Goal: Information Seeking & Learning: Check status

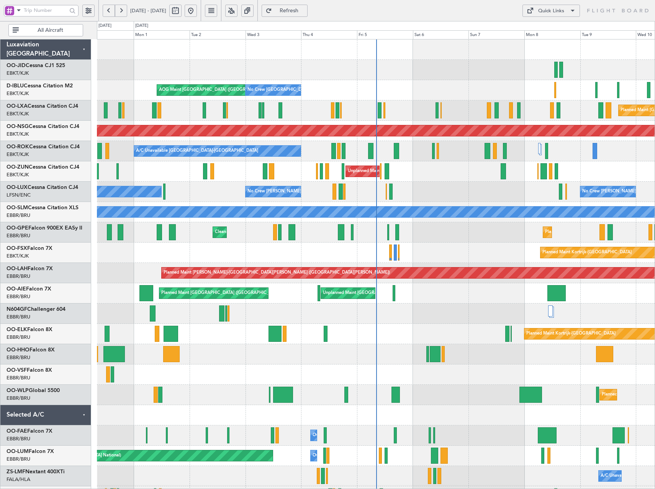
click at [237, 8] on button at bounding box center [231, 11] width 12 height 12
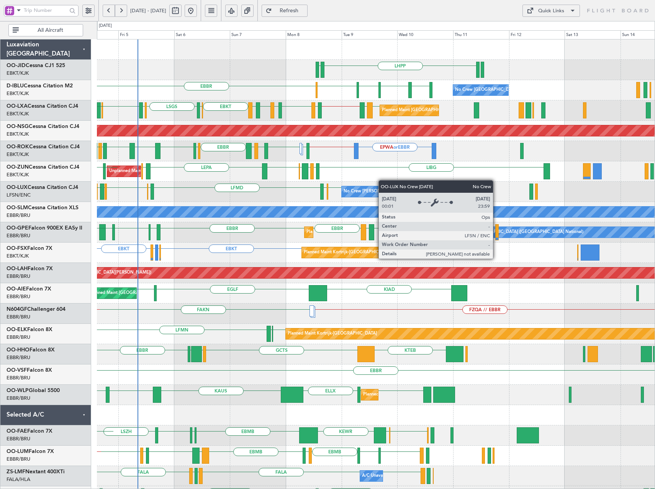
click at [339, 206] on div "LHPP EDDN EBBR LSZH EBKT EGNJ EBKT No Crew Brussels (Brussels National) No Crew…" at bounding box center [376, 313] width 558 height 548
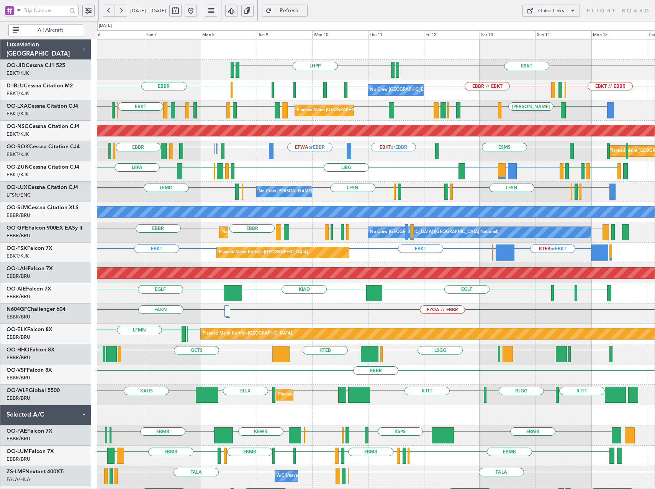
click at [480, 178] on div "EBKT LGAV or EBKT EBKT EBBR LFMT LFSN LFMT LIBG LEPA LGAV LIBG EBCI EBKT EBKT L…" at bounding box center [376, 171] width 558 height 20
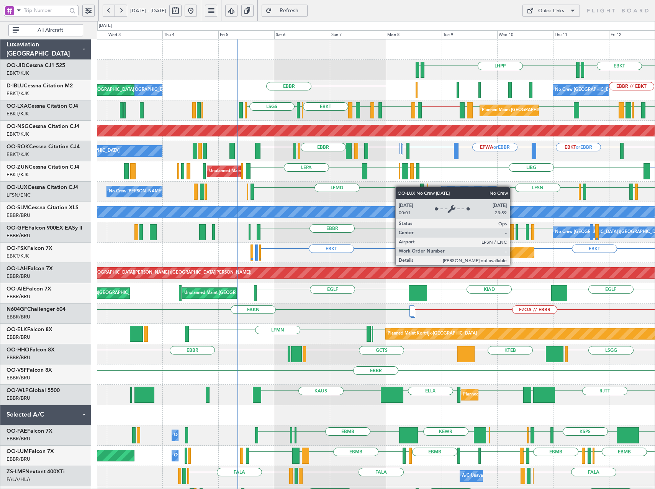
click at [463, 196] on div "EBKT EDDN LHPP EDDN No Crew Brussels (Brussels National) EBBR // EBKT EBBR EBKT…" at bounding box center [376, 303] width 558 height 528
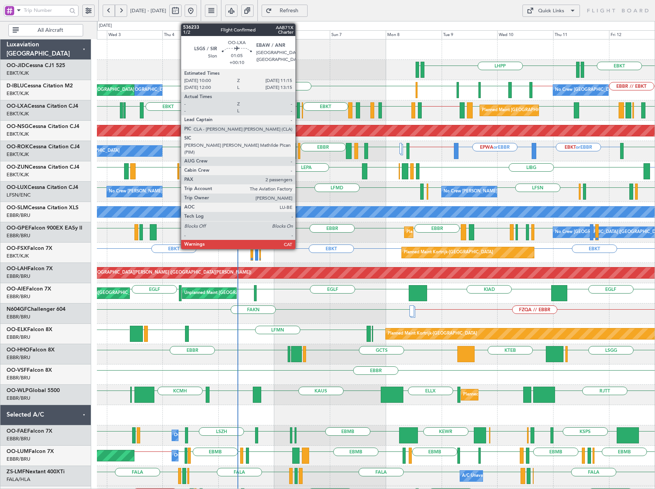
click at [299, 112] on div at bounding box center [298, 110] width 3 height 16
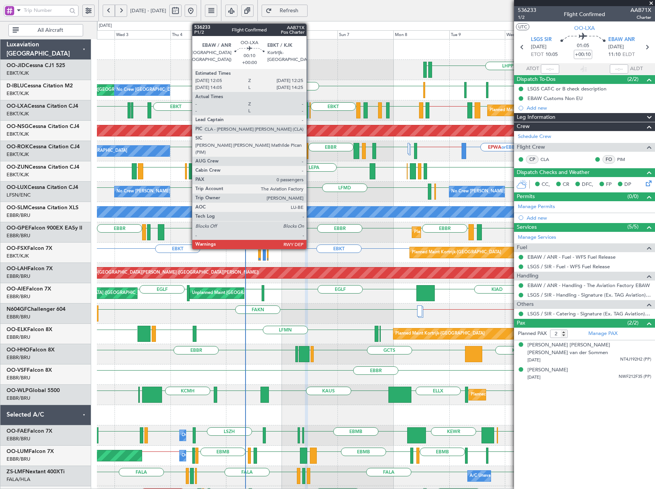
click at [310, 117] on div at bounding box center [309, 110] width 1 height 16
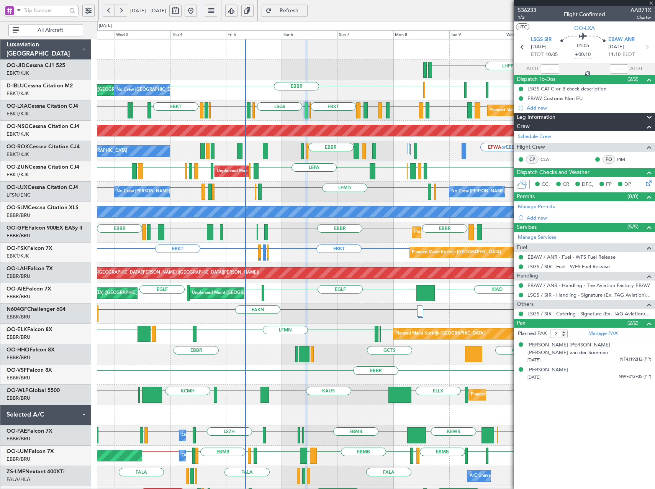
type input "0"
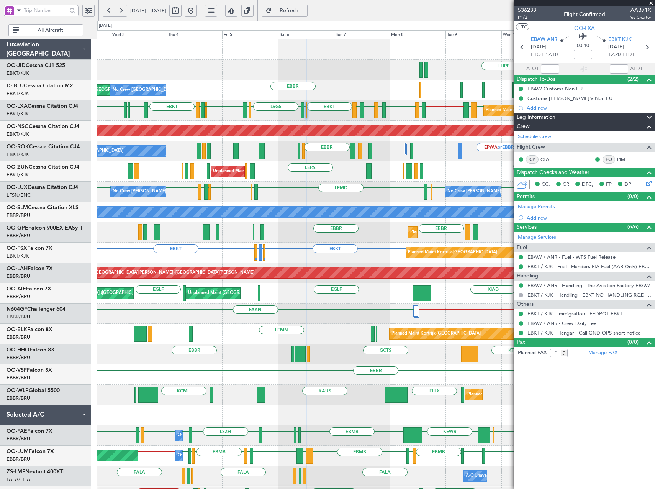
click at [653, 3] on span at bounding box center [651, 3] width 8 height 7
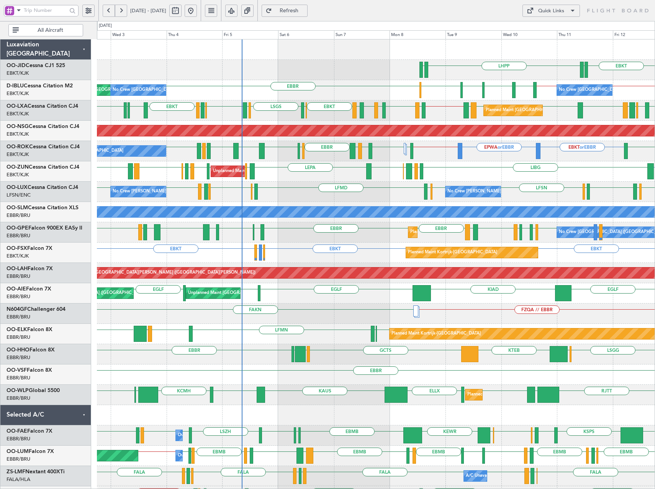
click at [305, 106] on div "LIRN LEIB EBBR EBBR LEIB EBBR // EBOS LFTH EBLG LIML EBKT LFTZ EBKT EBAW LSGS L…" at bounding box center [376, 110] width 558 height 20
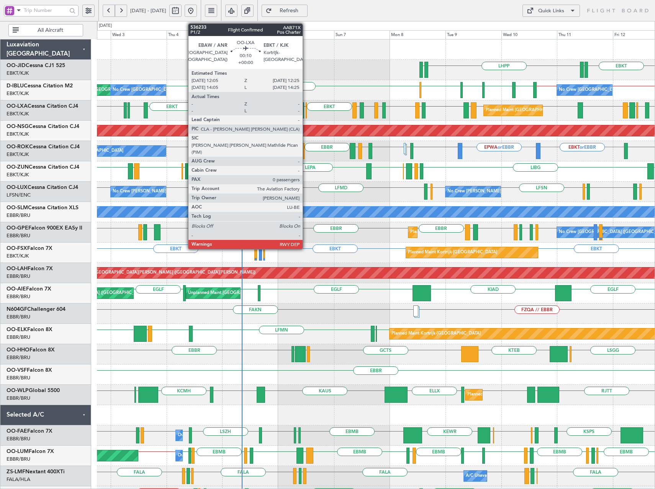
click at [306, 109] on div at bounding box center [306, 110] width 1 height 16
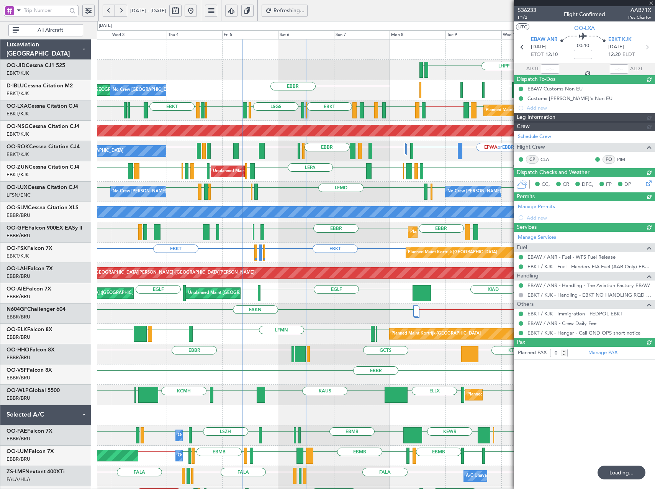
click at [123, 76] on div "EBKT EDDN LHPP EDDN No Crew Brussels (Brussels National) AOG Maint Brussels (Br…" at bounding box center [376, 313] width 558 height 548
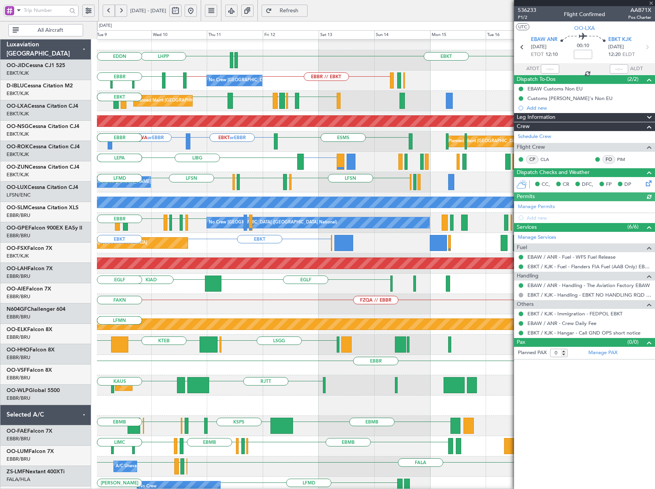
scroll to position [10, 0]
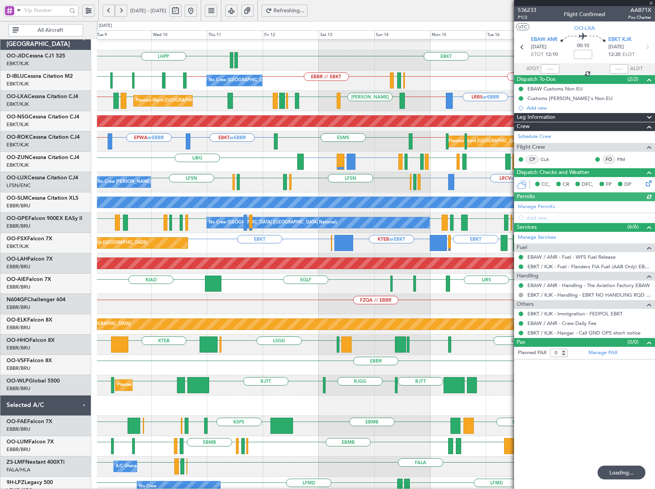
click at [118, 10] on button at bounding box center [121, 11] width 12 height 12
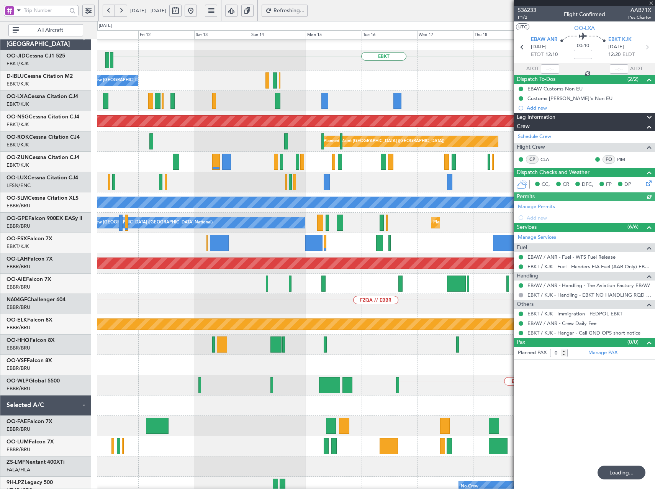
click at [118, 10] on button at bounding box center [121, 11] width 12 height 12
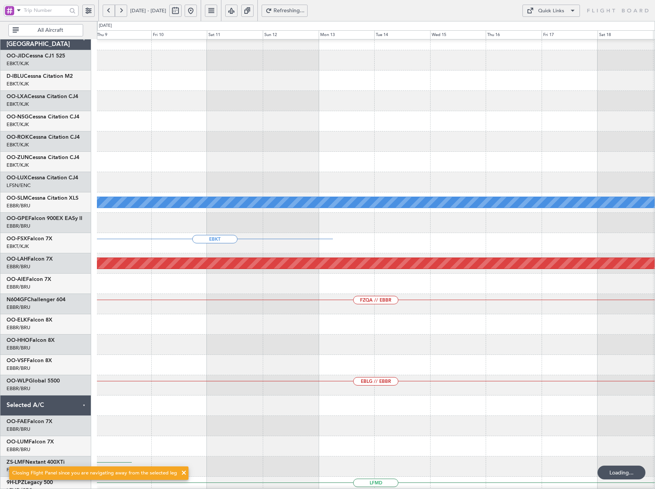
scroll to position [0, 0]
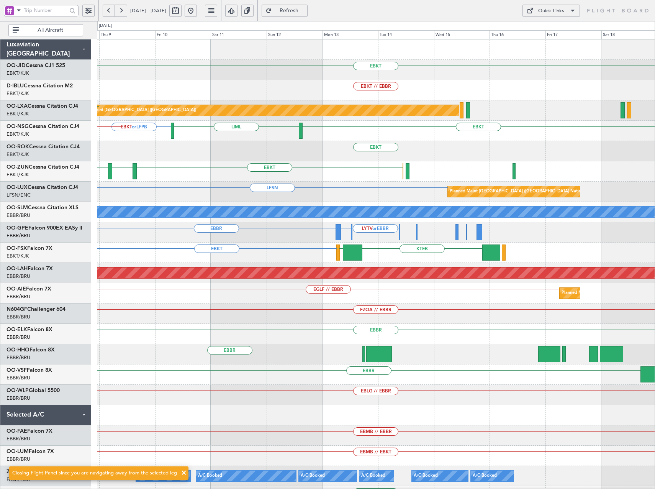
click at [165, 161] on div "EBKT" at bounding box center [376, 151] width 558 height 20
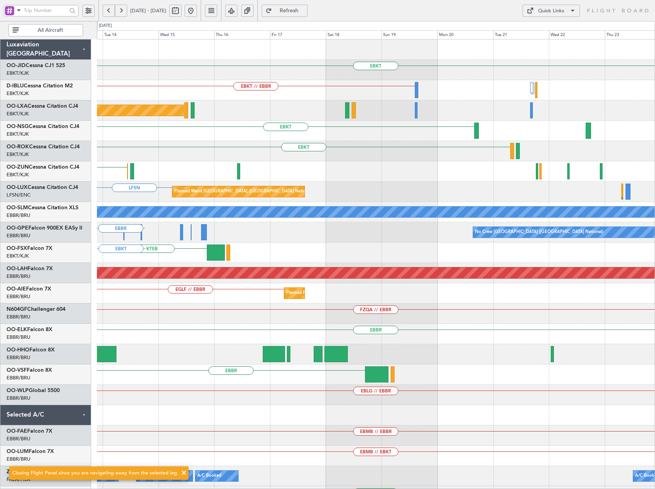
click at [234, 165] on div "EBKT EBKT // EBBR Planned Maint Paris (Le Bourget) EBKT LIML EBKT EBKT LFSN Pla…" at bounding box center [376, 282] width 558 height 487
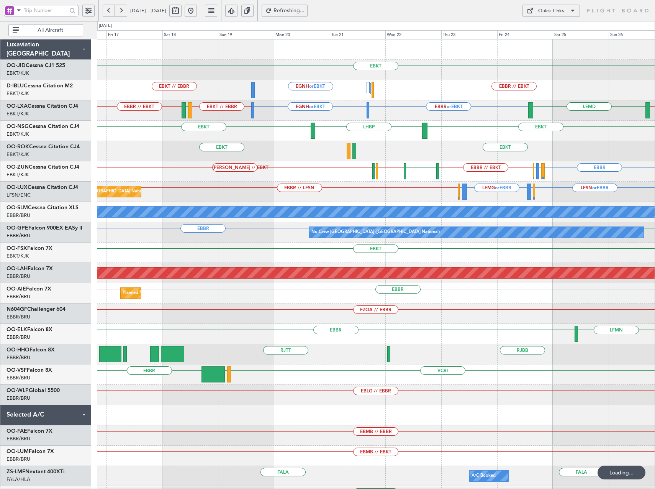
click at [197, 12] on button at bounding box center [191, 11] width 12 height 12
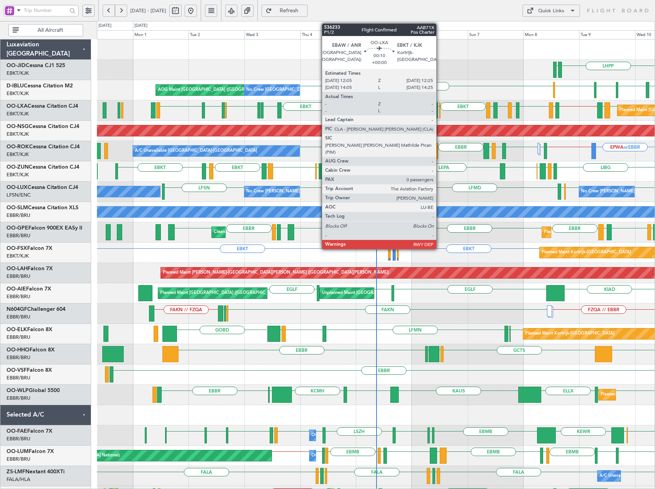
click at [440, 113] on div at bounding box center [439, 110] width 1 height 16
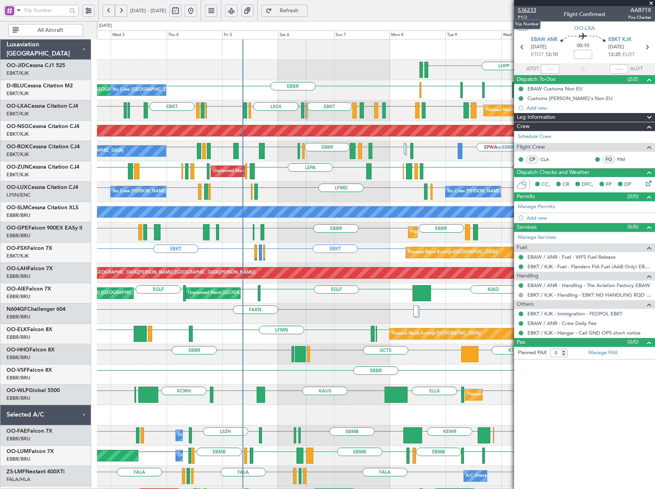
click at [526, 10] on span "536233" at bounding box center [527, 10] width 18 height 8
click at [305, 13] on span "Refresh" at bounding box center [288, 10] width 31 height 5
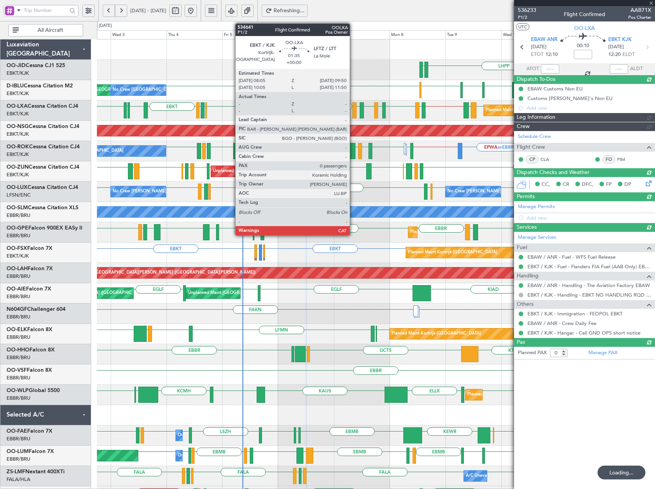
click at [353, 114] on div at bounding box center [354, 110] width 4 height 16
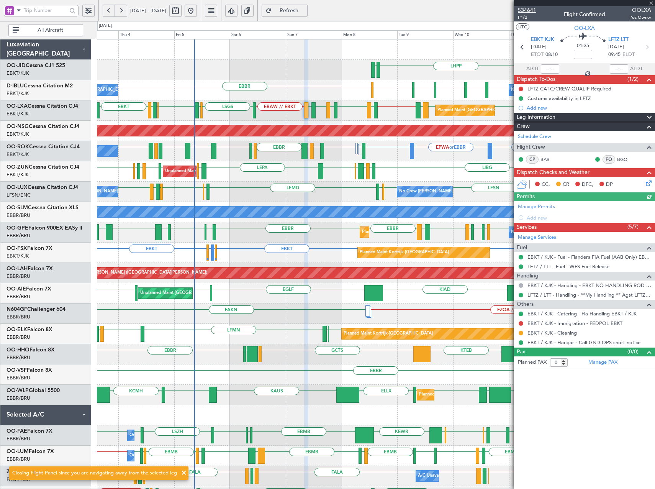
click at [530, 9] on span "534641" at bounding box center [527, 10] width 18 height 8
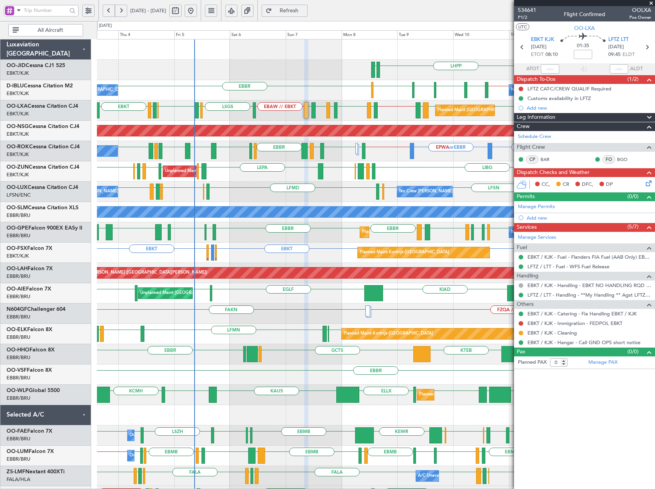
click at [305, 8] on span "Refresh" at bounding box center [288, 10] width 31 height 5
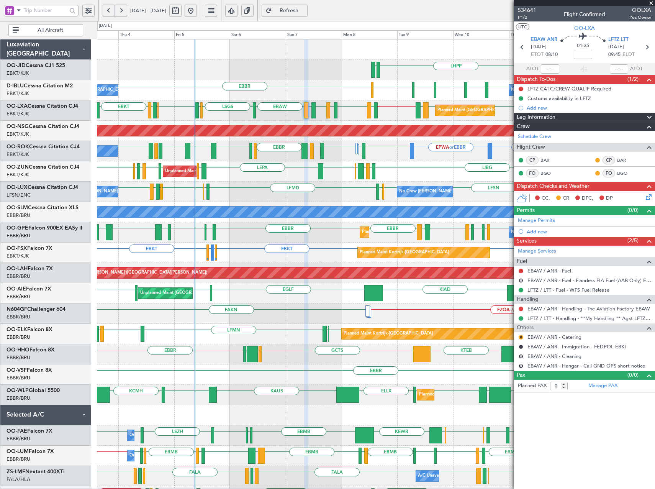
drag, startPoint x: 650, startPoint y: 3, endPoint x: 619, endPoint y: 34, distance: 44.1
click at [650, 3] on span at bounding box center [651, 3] width 8 height 7
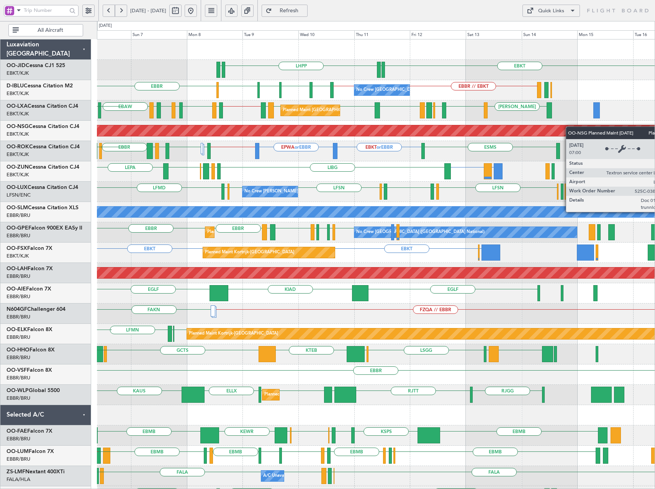
click at [338, 134] on div "EBKT EDDN LHPP EDDN EBBR EBBR // EBKT EBKT // EBBR LSZH EBKT EGNJ EBKT No Crew …" at bounding box center [376, 313] width 558 height 548
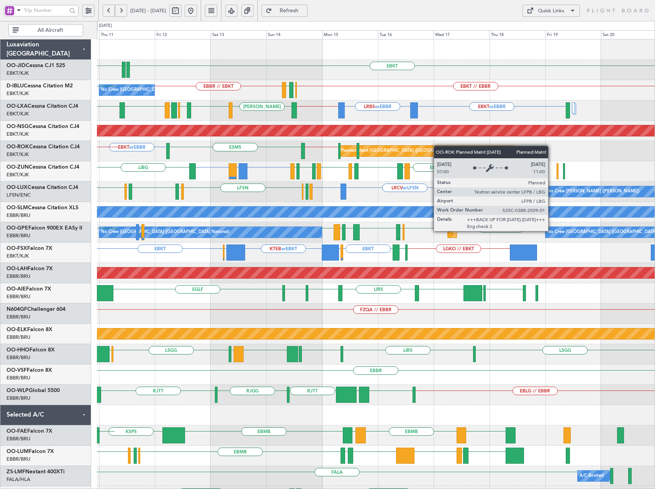
click at [422, 148] on div "EBKT EDDN LHPP EDDN No Crew Brussels (Brussels National) EBKT // EBBR EBBR // E…" at bounding box center [376, 313] width 558 height 548
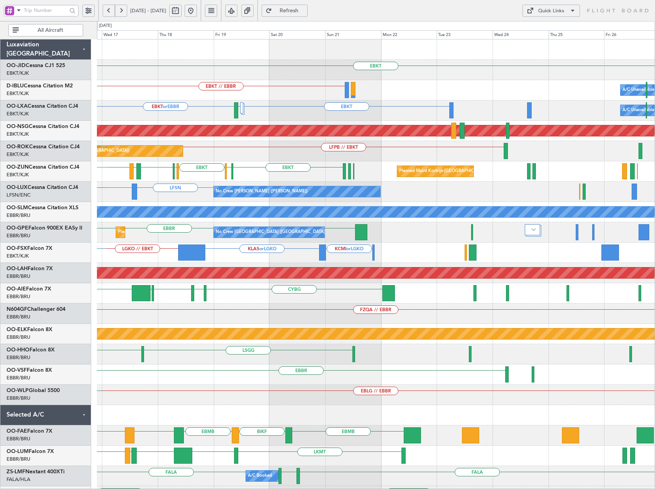
click at [413, 152] on div "EBKT Planned Maint Kortrijk-Wevelgem EBKT // EBBR A/C Unavailable Brussels (Bru…" at bounding box center [376, 303] width 558 height 528
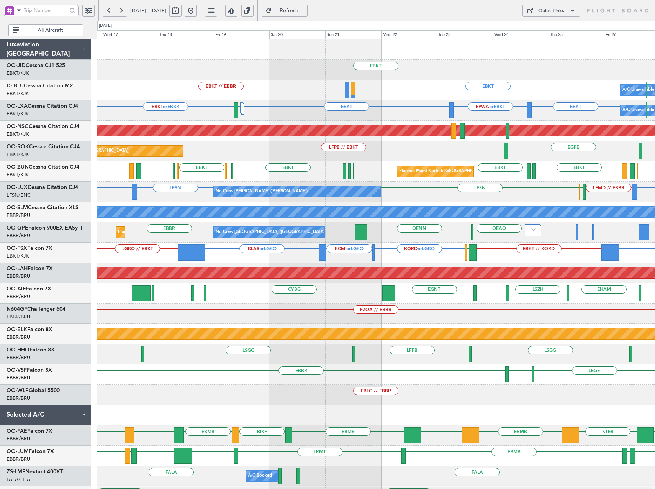
click at [553, 11] on div "Quick Links" at bounding box center [551, 11] width 26 height 8
click at [552, 28] on button "Trip Builder" at bounding box center [550, 29] width 57 height 18
click at [567, 13] on button "Quick Links" at bounding box center [550, 11] width 57 height 12
click at [557, 30] on button "Trip Builder" at bounding box center [550, 29] width 57 height 18
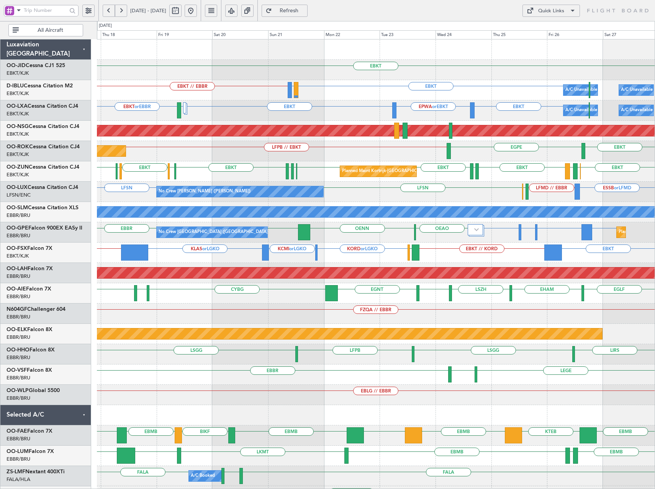
click at [408, 119] on div "EBKT EPWA or EBKT EBKT EBKT or EBBR LFMD A/C Unavailable Brussels (Brussels Nat…" at bounding box center [376, 110] width 558 height 20
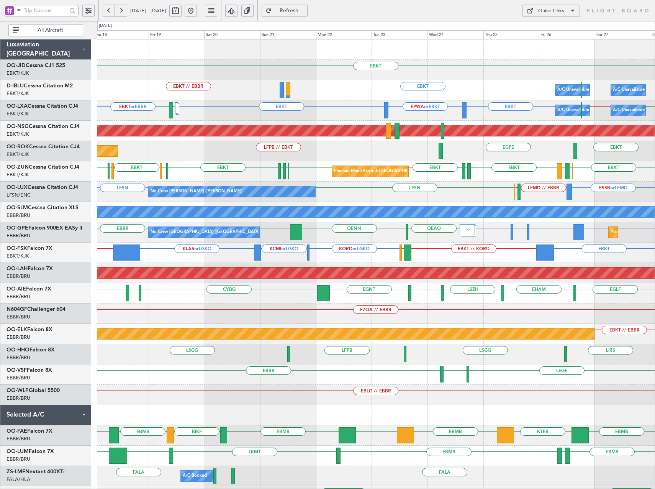
click at [197, 8] on button at bounding box center [191, 11] width 12 height 12
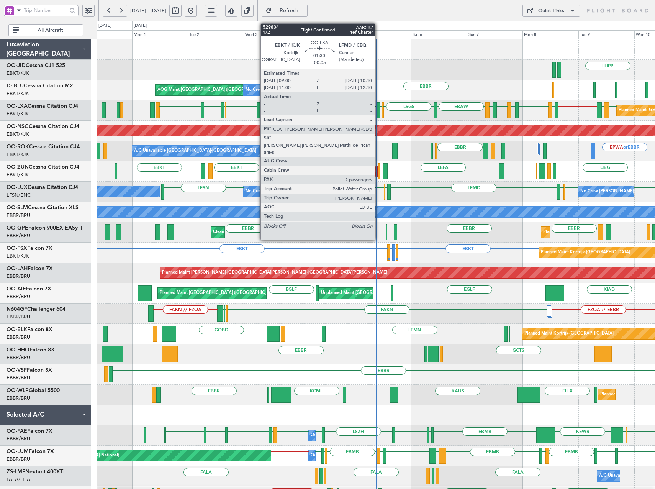
click at [378, 110] on div at bounding box center [378, 110] width 4 height 16
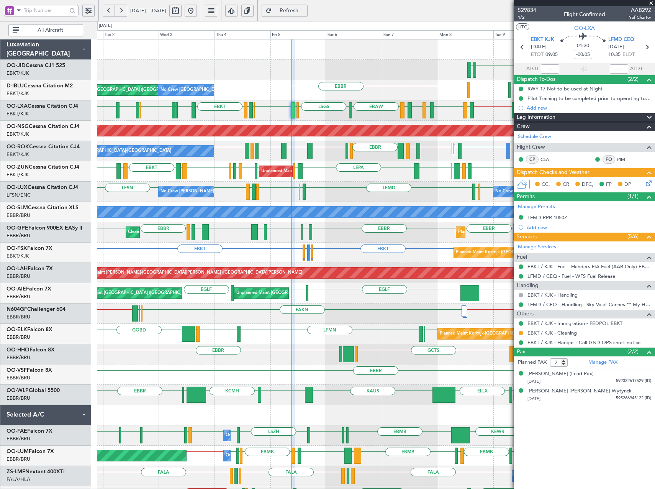
click at [412, 196] on div "EBKT LSZH LFSN LFSN ELLX LFMD ELLX LFSN EBKT LFMD LFSN LFSN No Crew Nancy (Esse…" at bounding box center [376, 192] width 558 height 20
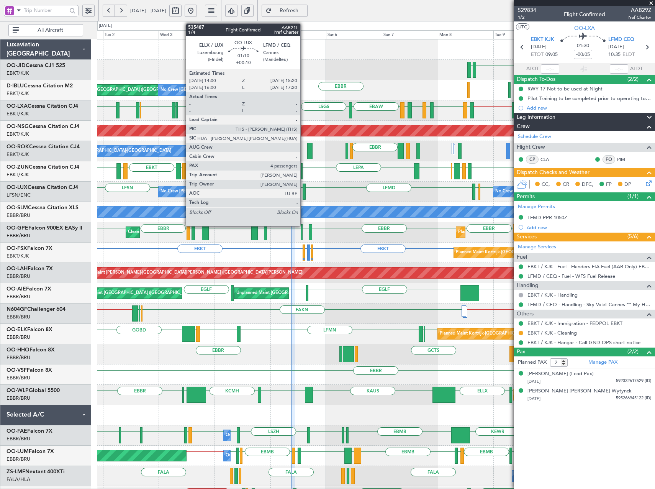
click at [304, 190] on div at bounding box center [304, 191] width 3 height 16
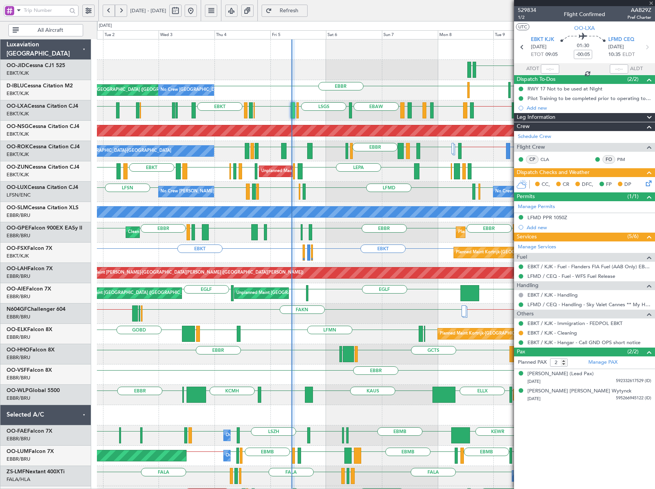
type input "+00:10"
type input "4"
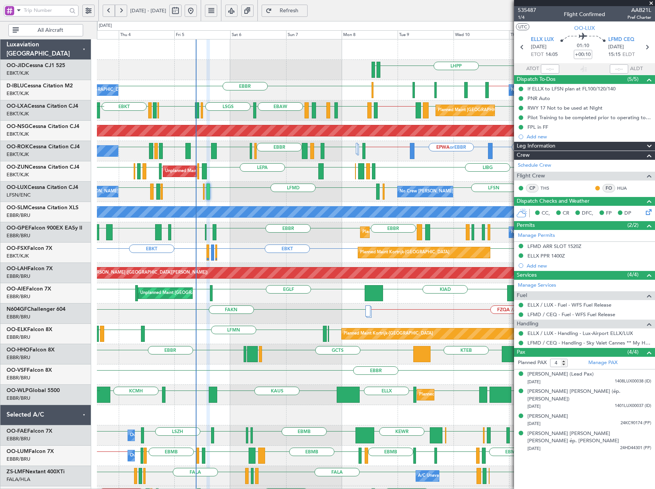
click at [291, 204] on div "EBKT EDDN LHPP EDDN No Crew Brussels (Brussels National) No Crew Brussels (Brus…" at bounding box center [376, 313] width 558 height 548
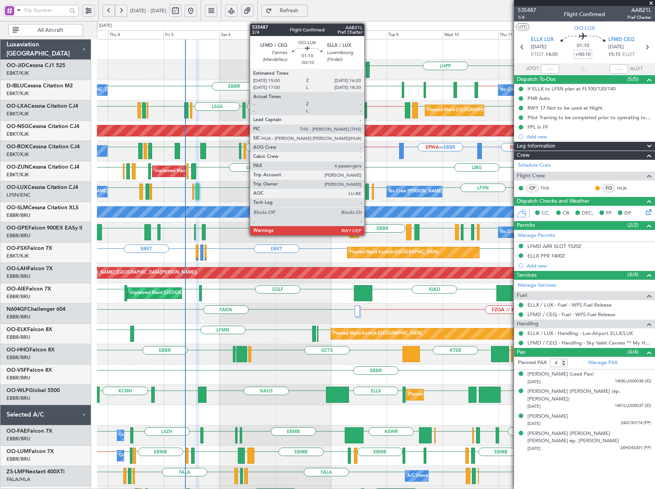
click at [368, 190] on div at bounding box center [366, 191] width 3 height 16
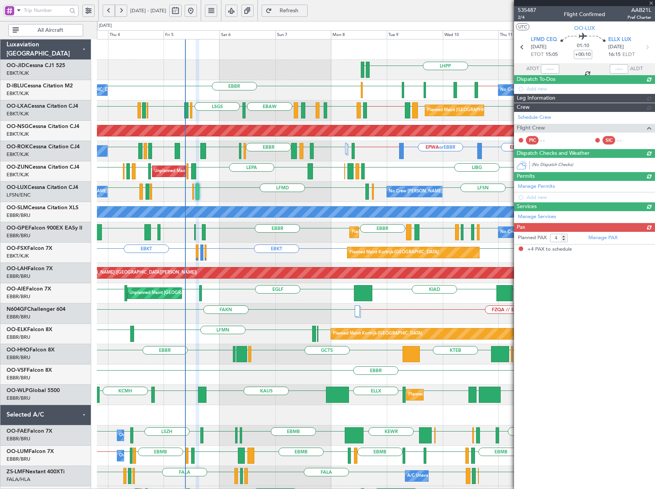
type input "-00:10"
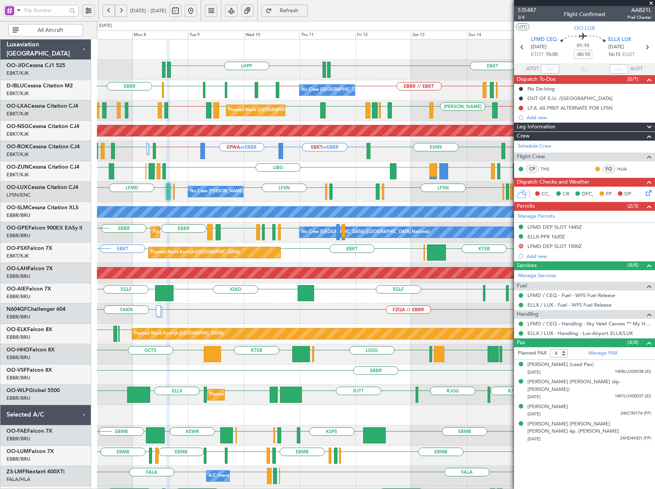
click at [320, 194] on div "No Crew Nancy (Essey) EBKT LSZH LFSN LFSN ELLX LFMD LFSN LFMD LFPB LFMN LFSN EL…" at bounding box center [376, 192] width 558 height 20
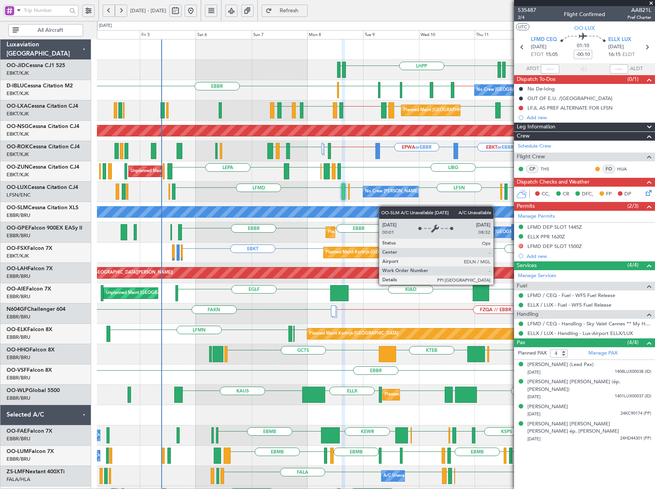
click at [453, 212] on div "EBKT EDDN LHPP EDDN No Crew Brussels (Brussels National) EBBR // EBKT EBKT // E…" at bounding box center [376, 303] width 558 height 528
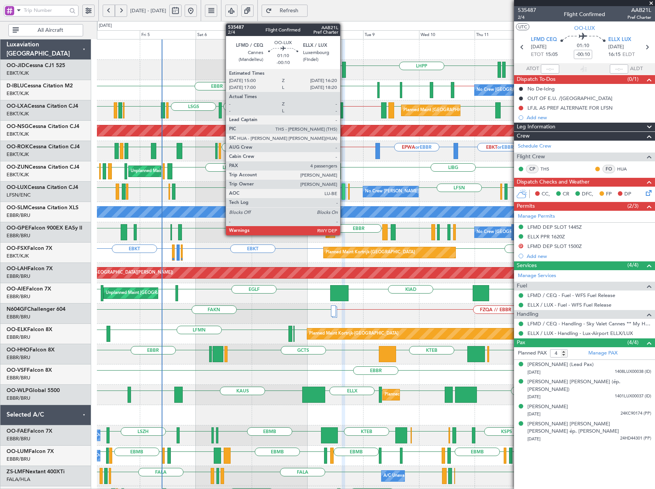
click at [344, 190] on div at bounding box center [343, 191] width 3 height 16
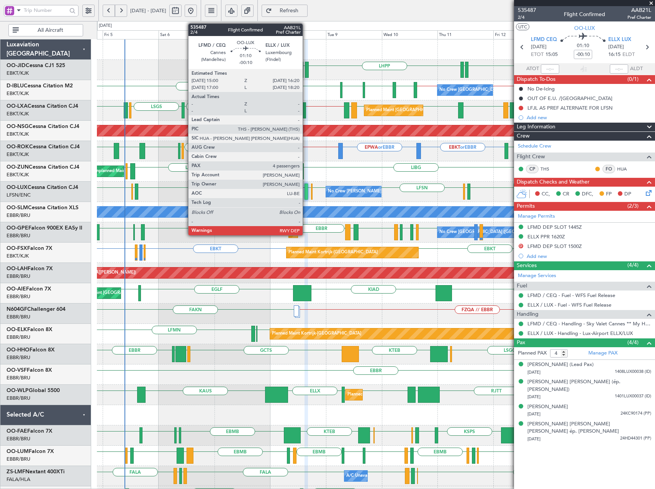
click at [306, 196] on div at bounding box center [306, 191] width 3 height 16
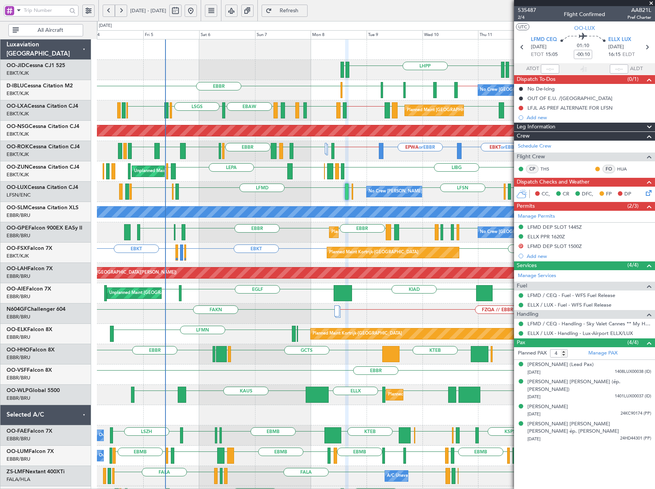
click at [182, 184] on div "EBKT EDDN LHPP EDDN No Crew Brussels (Brussels National) EBBR // EBKT EBKT // E…" at bounding box center [376, 303] width 558 height 528
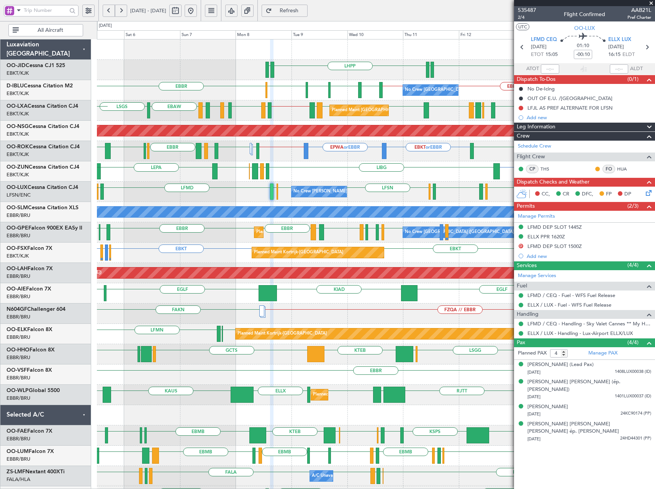
click at [345, 170] on div "EBKT EDDN LHPP EDDN No Crew Brussels (Brussels National) EBBR // EBKT EBKT // E…" at bounding box center [376, 303] width 558 height 528
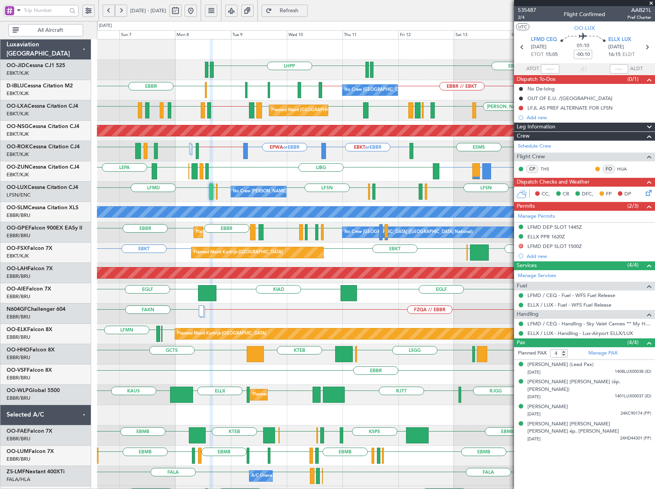
click at [309, 185] on div "EBKT EDDN LHPP EDDN No Crew Brussels (Brussels National) EBKT // EBBR EBBR // E…" at bounding box center [376, 303] width 558 height 528
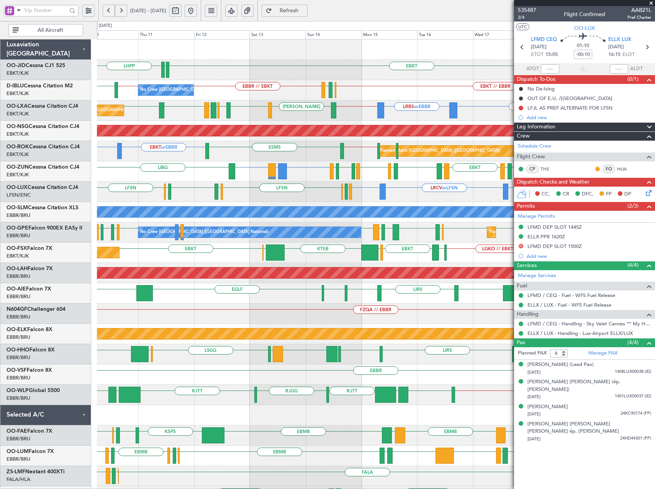
click at [652, 4] on span at bounding box center [651, 3] width 8 height 7
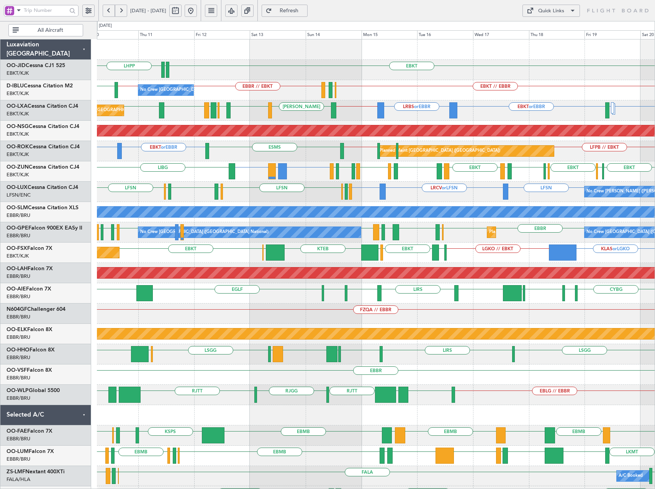
type input "0"
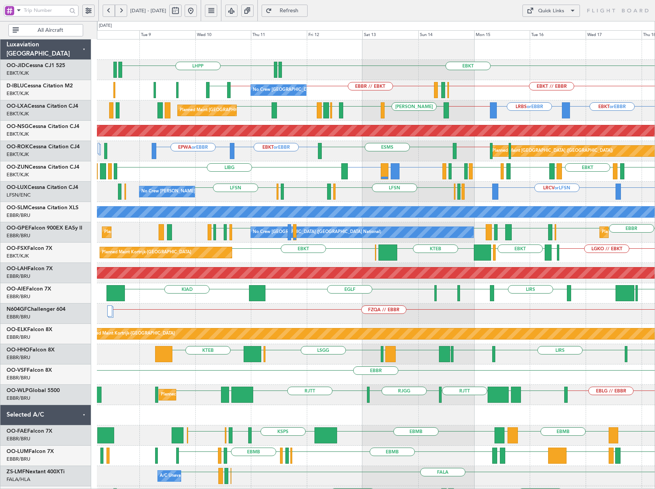
click at [267, 189] on div "EBKT EDDN LHPP EBKT // EBBR EBBR // EBKT EBKT // EBBR LSZH EBBR LFMN No Crew Br…" at bounding box center [376, 313] width 558 height 548
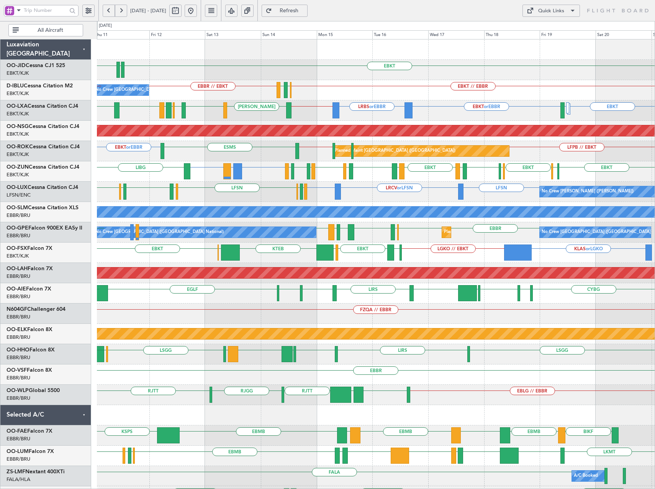
click at [507, 195] on div "No Crew Nancy (Essey) LFSN LRCV or LFSN LFSN EBKT LSZH LFSN LFMN LFPB LFSN LFMD…" at bounding box center [376, 192] width 558 height 20
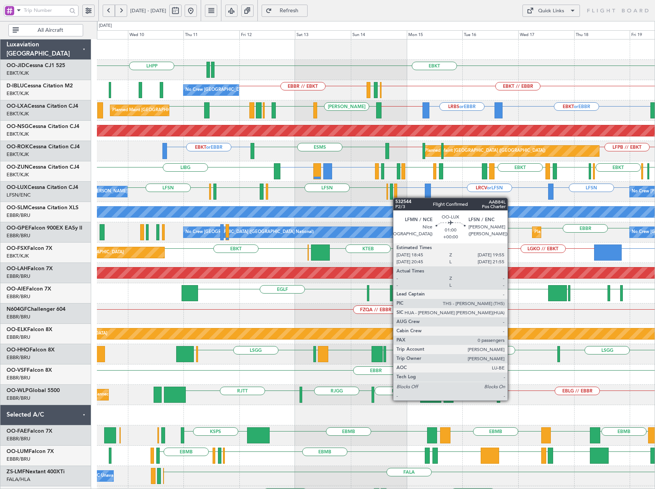
click at [397, 198] on div "No Crew Nancy (Essey) LFSN LRCV or LFSN LFSN EBKT LSZH LFSN LFMN LFPB LFSN LFMD…" at bounding box center [376, 192] width 558 height 20
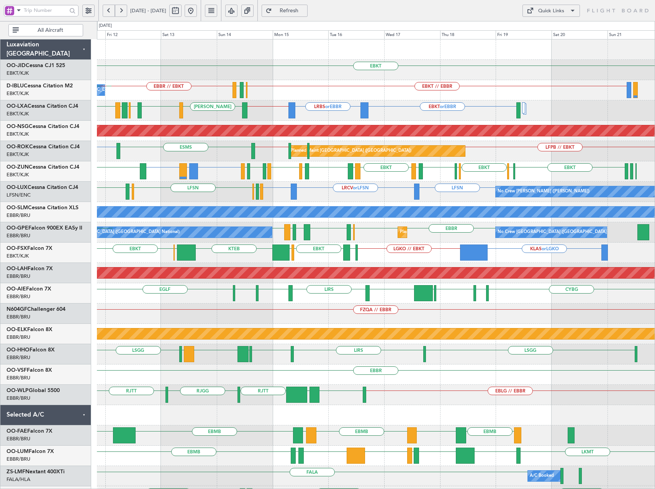
click at [464, 193] on div "No Crew Nancy (Essey) LFSN LRCV or LFSN LFSN EBKT LFMN LFPB LFSN LFMD LSZH LFSN…" at bounding box center [376, 192] width 558 height 20
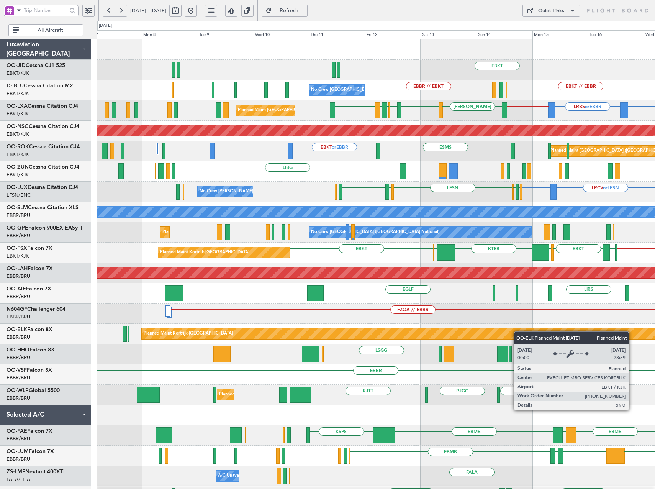
click at [523, 333] on div "EBKT No Crew Brussels (Brussels National) EBKT // EBBR EBBR // EBKT EBBR LFMN E…" at bounding box center [376, 303] width 558 height 528
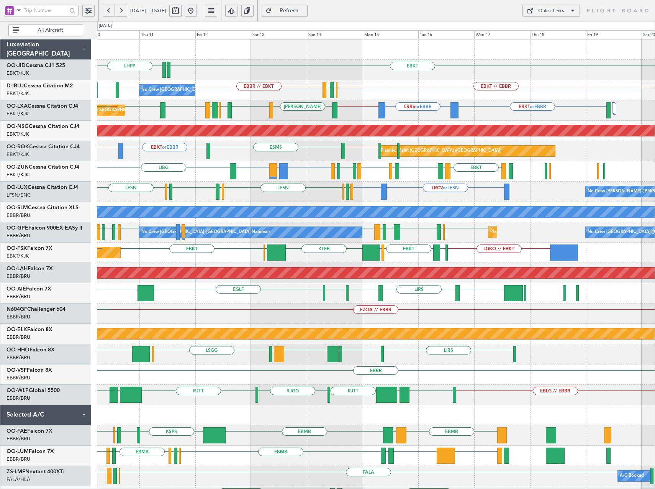
click at [211, 245] on div "EBKT EDDN LHPP EDDN No Crew Brussels (Brussels National) EBKT // EBBR EBBR // E…" at bounding box center [376, 303] width 558 height 528
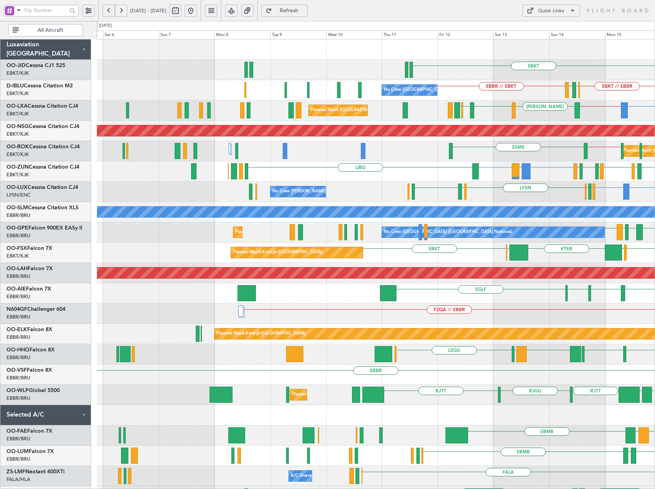
click at [655, 340] on html "12 Sep 2025 - 22 Sep 2025 Refresh Quick Links All Aircraft EBKT EBKT // EBBR EB…" at bounding box center [327, 244] width 655 height 489
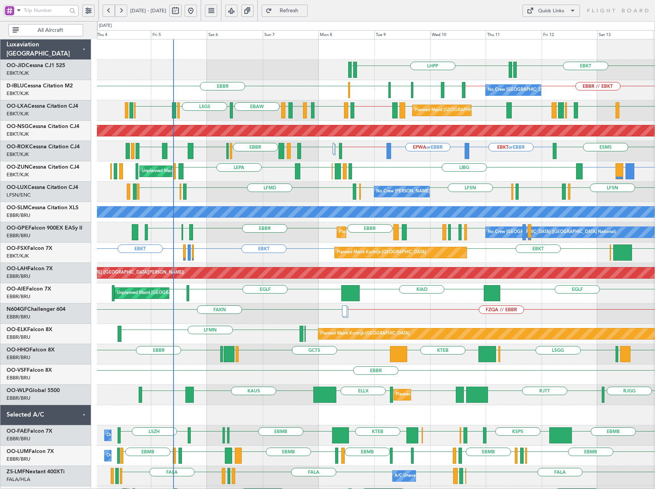
click at [196, 186] on div "EBKT EDDN LHPP EDDN No Crew Brussels (Brussels National) EBBR // EBKT EBKT // E…" at bounding box center [376, 303] width 558 height 528
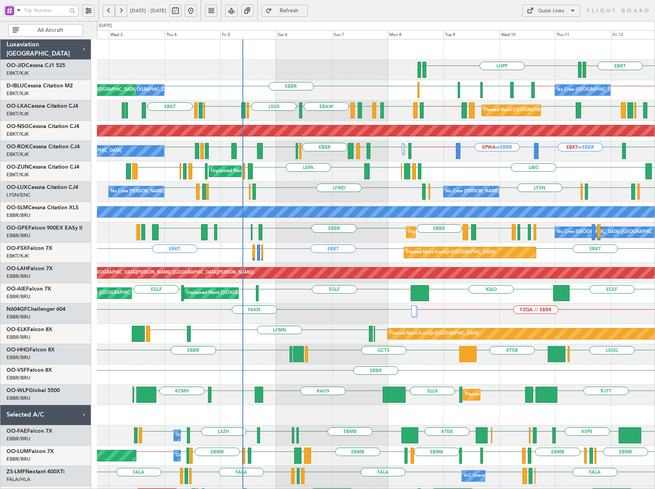
click at [235, 201] on div "No Crew Nancy (Essey) No Crew Nancy (Essey) EBKT LSZH LFSN LFSN ELLX LFMD ELLX …" at bounding box center [376, 192] width 558 height 20
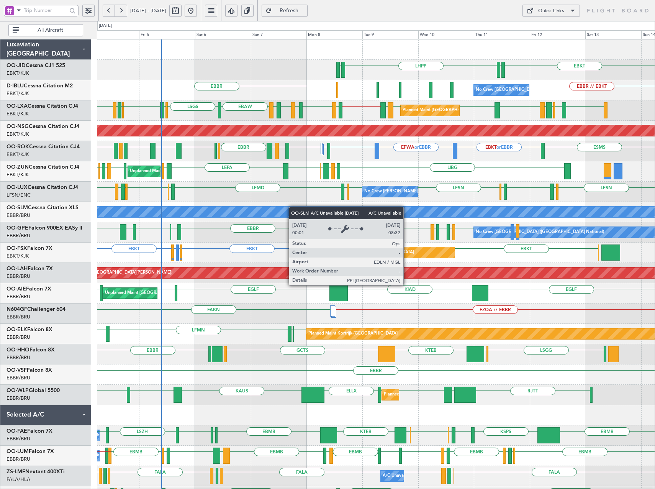
click at [185, 208] on div "EBKT EDDN LHPP EDDN No Crew Brussels (Brussels National) EBBR // EBKT EBKT // E…" at bounding box center [376, 313] width 558 height 548
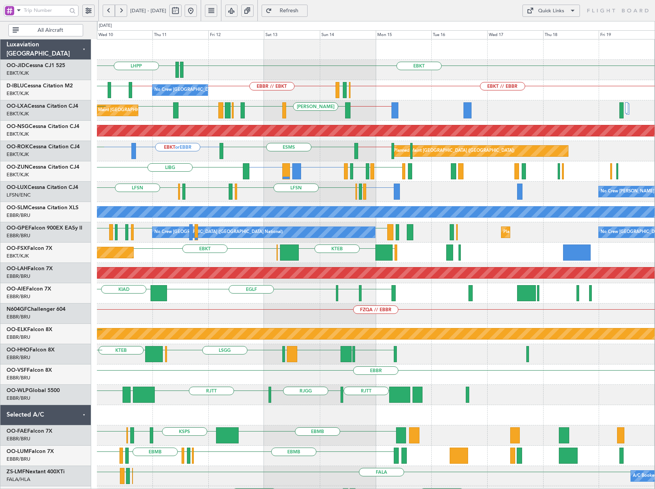
click at [355, 193] on div "EBKT EDDN LHPP EDDN No Crew Brussels (Brussels National) EBKT // EBBR EBBR // E…" at bounding box center [376, 303] width 558 height 528
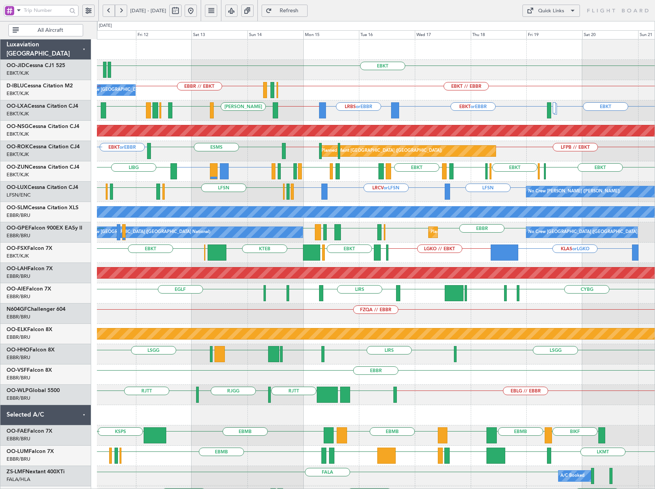
click at [481, 196] on div "No Crew Nancy (Essey) LFSN LRCV or LFSN LFSN EBKT LSZH LFSN LFMN LFPB LFSN LFMD…" at bounding box center [376, 192] width 558 height 20
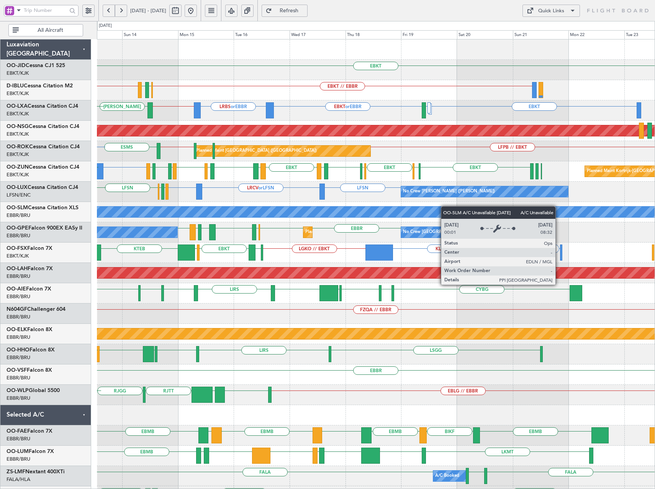
click at [425, 207] on div "EBKT EDDN LHPP EBKT // EBBR EBBR // EBKT EBBR LFMN No Crew Brussels (Brussels N…" at bounding box center [376, 303] width 558 height 528
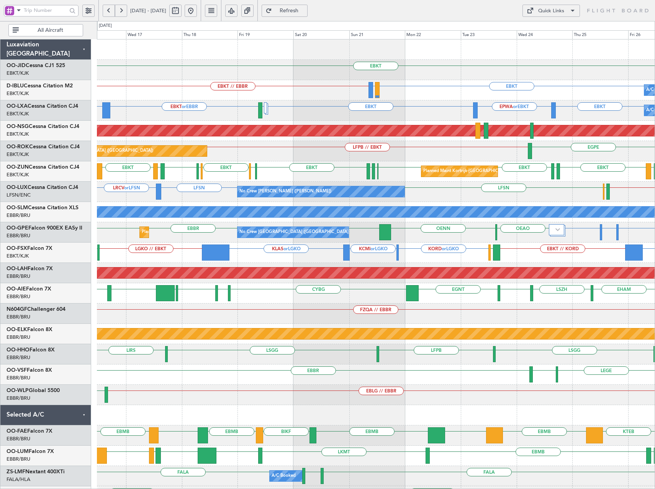
click at [425, 110] on div "A/C Unavailable Brussels (Brussels National) EBKT or EBBR LRBS or EBBR EBKT LFM…" at bounding box center [376, 110] width 558 height 20
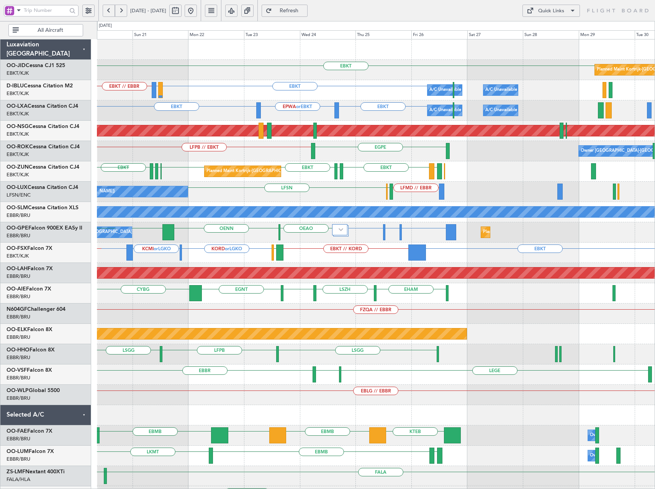
click at [335, 126] on div "EBKT Planned Maint Kortrijk-Wevelgem A/C Unavailable Brussels (Brussels Nationa…" at bounding box center [376, 303] width 558 height 528
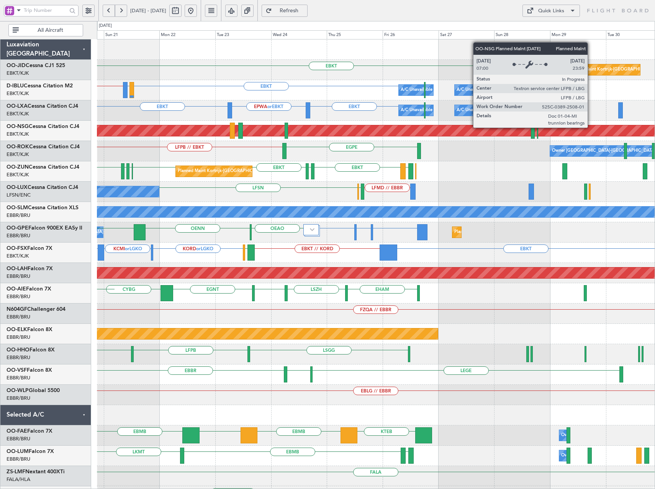
click at [296, 134] on div "Planned Maint [GEOGRAPHIC_DATA] ([GEOGRAPHIC_DATA])" at bounding box center [100, 130] width 1121 height 11
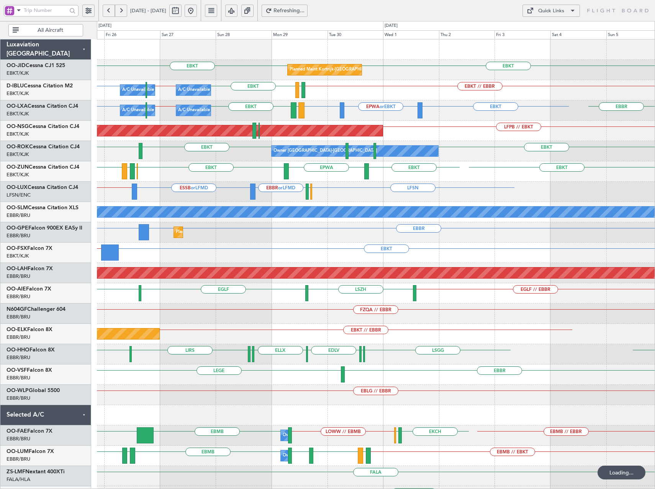
click at [119, 7] on button at bounding box center [121, 11] width 12 height 12
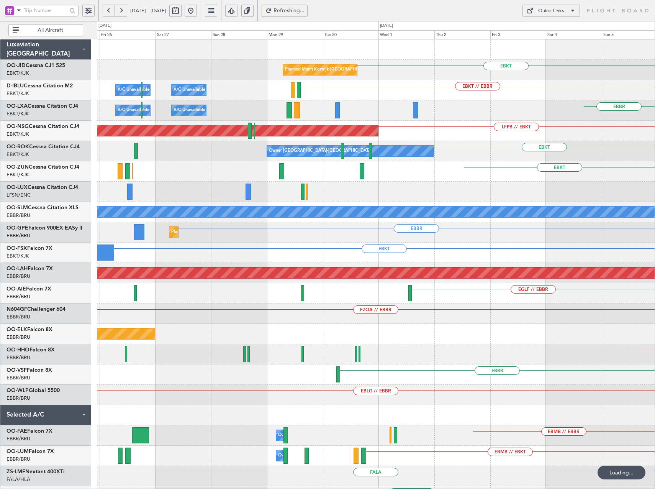
click at [119, 7] on button at bounding box center [121, 11] width 12 height 12
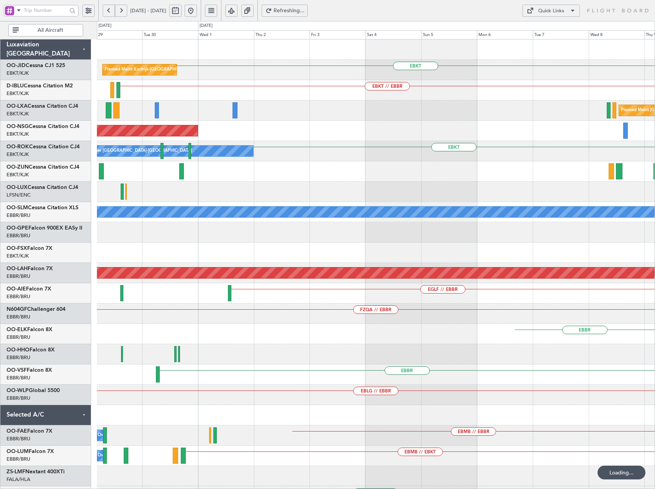
click at [119, 7] on button at bounding box center [121, 11] width 12 height 12
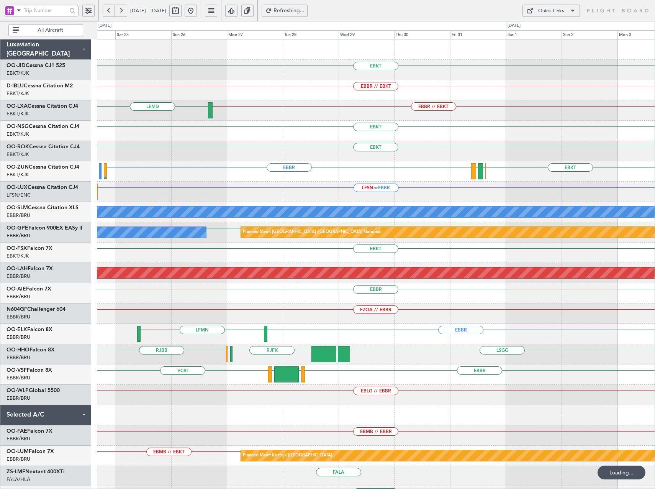
click at [119, 7] on button at bounding box center [121, 11] width 12 height 12
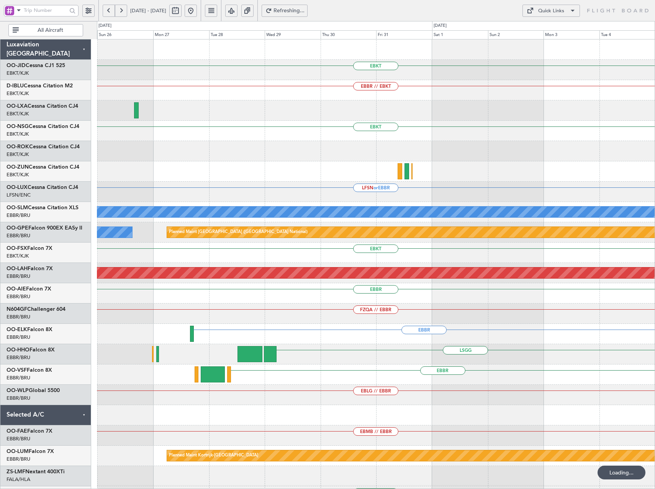
click at [119, 7] on button at bounding box center [121, 11] width 12 height 12
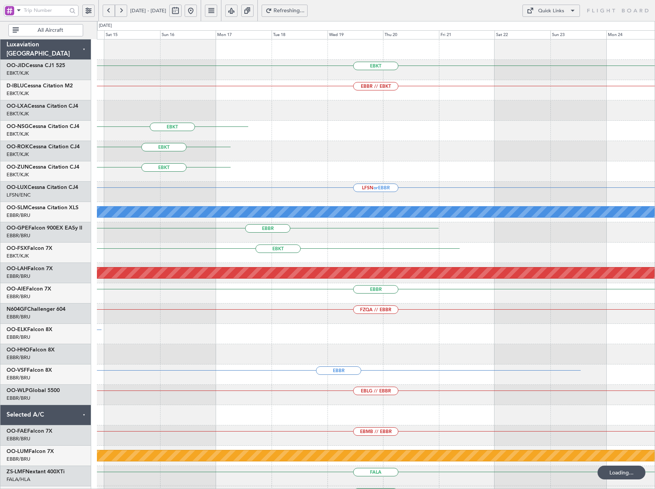
click at [119, 7] on button at bounding box center [121, 11] width 12 height 12
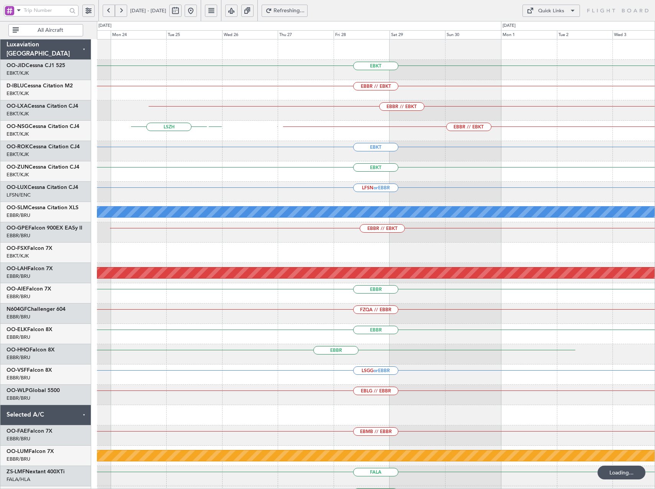
click at [119, 7] on button at bounding box center [121, 11] width 12 height 12
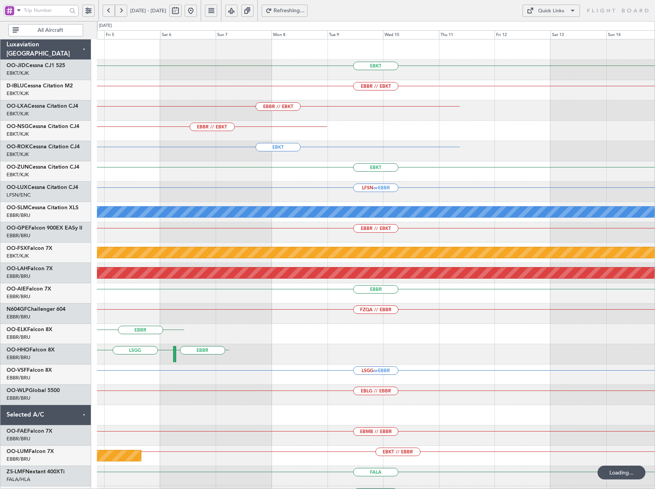
click at [119, 7] on button at bounding box center [121, 11] width 12 height 12
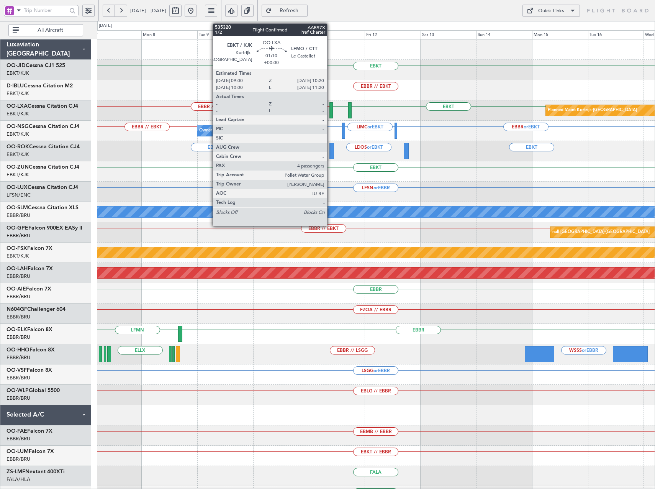
click at [331, 108] on div at bounding box center [330, 110] width 3 height 16
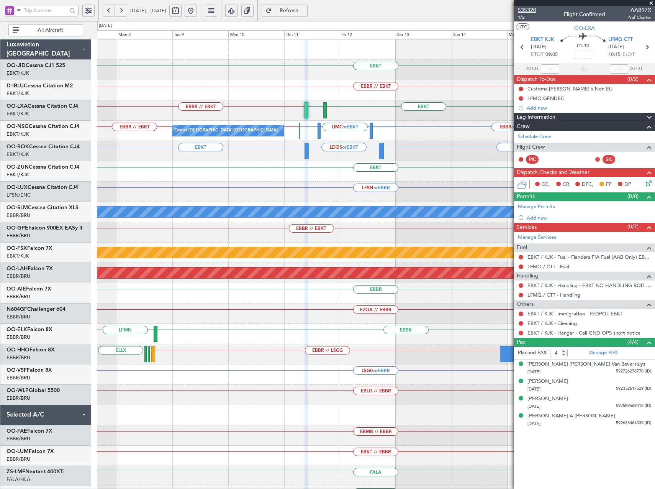
click at [532, 11] on span "535320" at bounding box center [527, 10] width 18 height 8
click at [197, 7] on button at bounding box center [191, 11] width 12 height 12
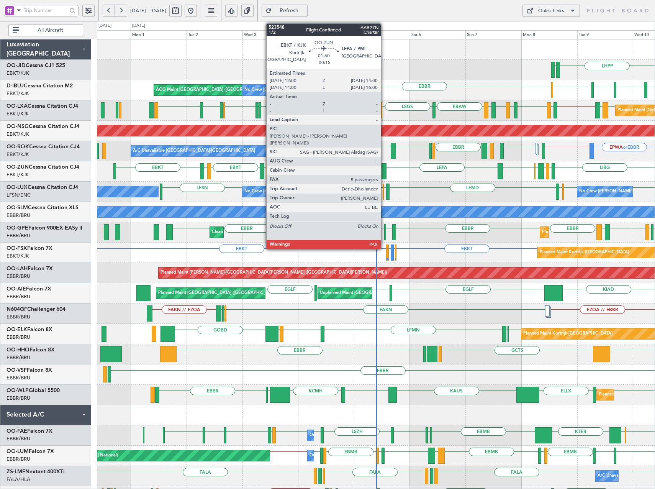
click at [384, 174] on div at bounding box center [383, 171] width 5 height 16
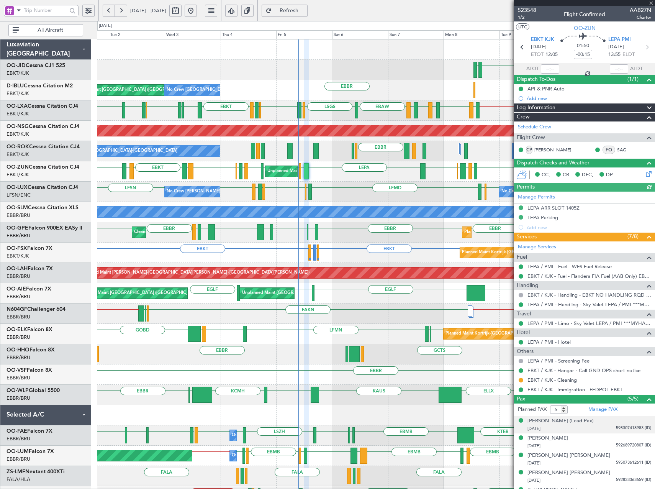
scroll to position [13, 0]
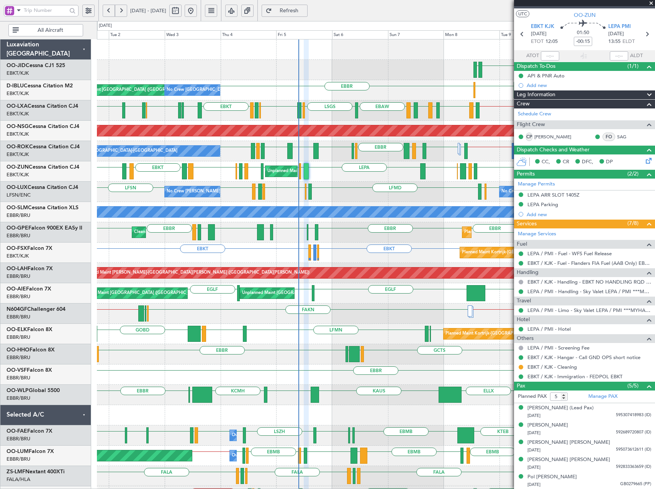
drag, startPoint x: 651, startPoint y: 2, endPoint x: 616, endPoint y: 20, distance: 39.2
click at [652, 2] on span at bounding box center [651, 3] width 8 height 7
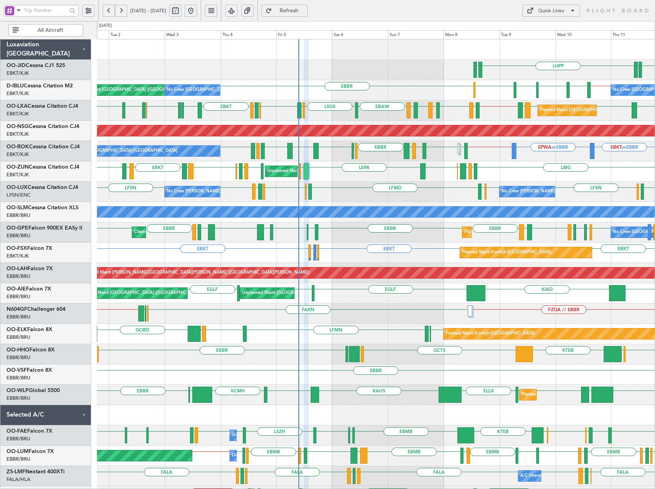
type input "0"
click at [119, 10] on button at bounding box center [121, 11] width 12 height 12
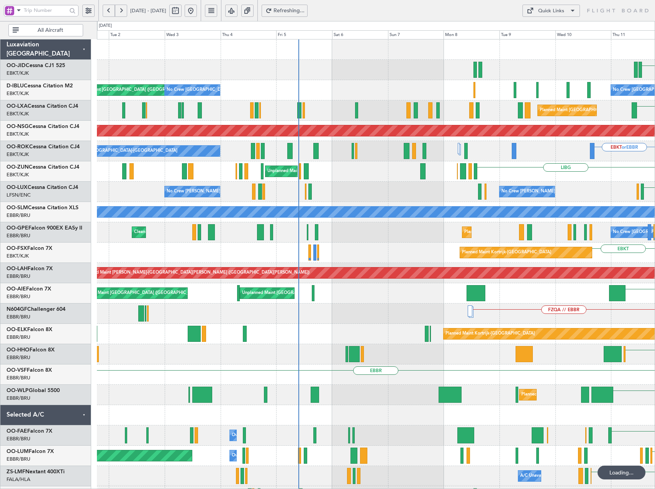
click at [119, 10] on button at bounding box center [121, 11] width 12 height 12
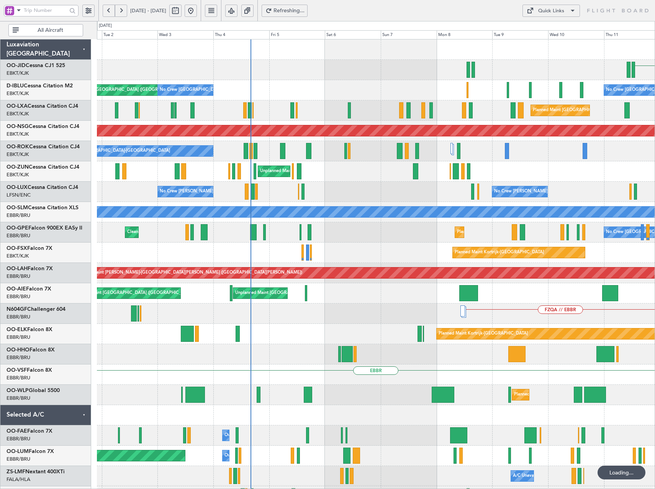
click at [119, 10] on button at bounding box center [121, 11] width 12 height 12
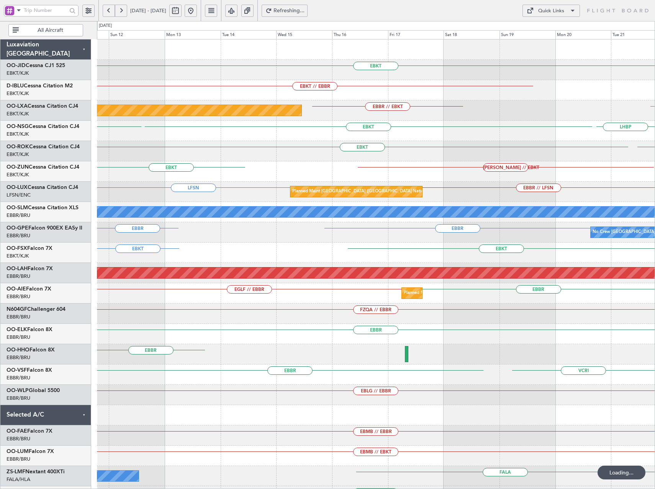
click at [121, 10] on button at bounding box center [121, 11] width 12 height 12
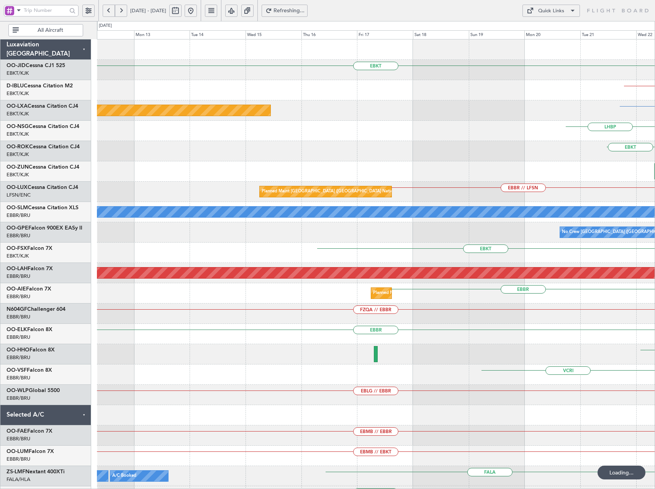
click at [121, 10] on button at bounding box center [121, 11] width 12 height 12
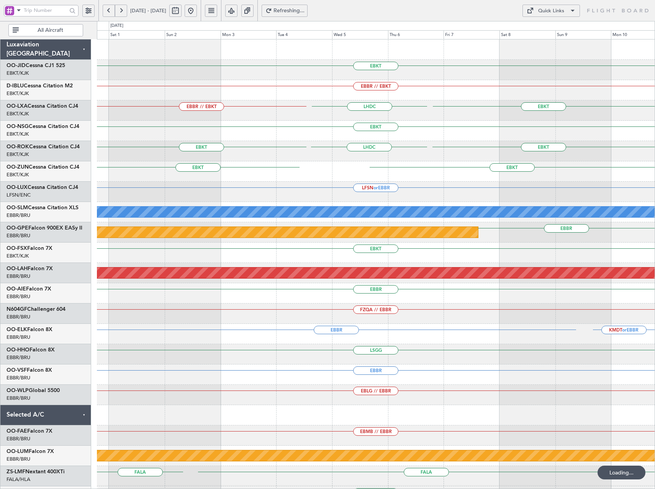
click at [122, 11] on button at bounding box center [121, 11] width 12 height 12
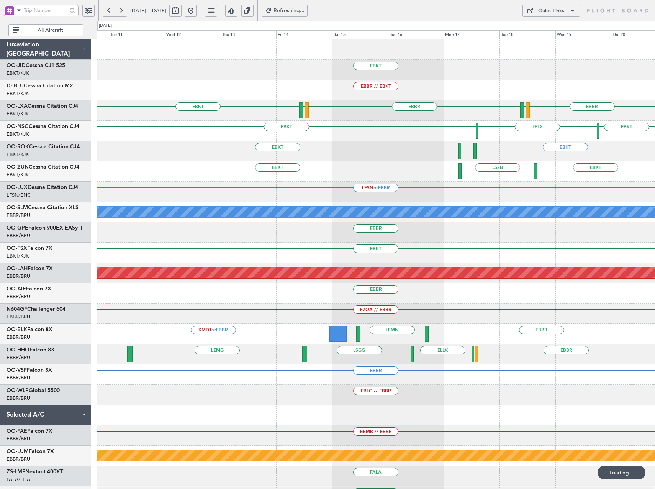
click at [128, 16] on span "10 Nov 2025 - 20 Nov 2025" at bounding box center [148, 11] width 42 height 12
click at [124, 11] on button at bounding box center [121, 11] width 12 height 12
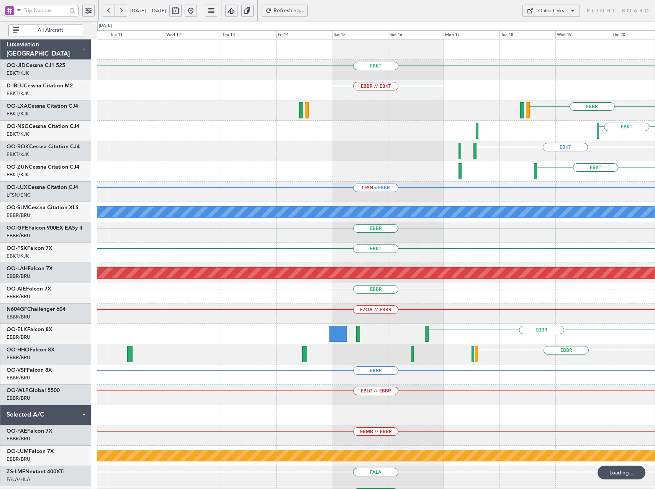
click at [124, 11] on button at bounding box center [121, 11] width 12 height 12
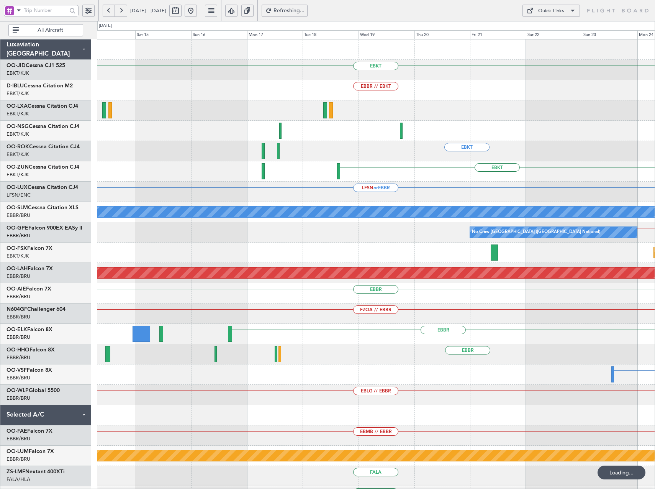
click at [124, 11] on button at bounding box center [121, 11] width 12 height 12
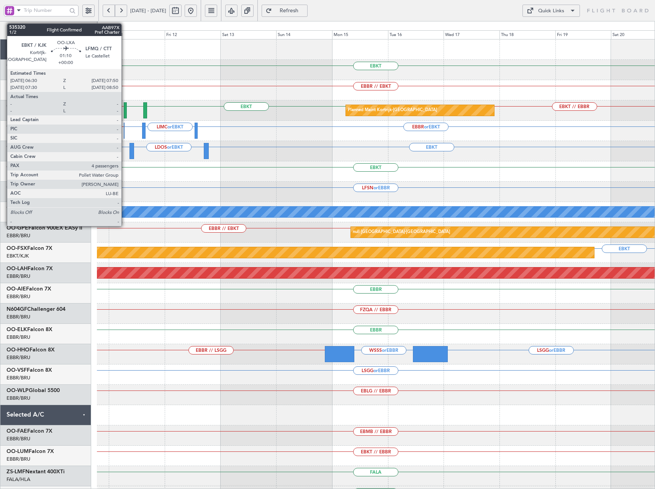
click at [124, 109] on div at bounding box center [125, 110] width 3 height 16
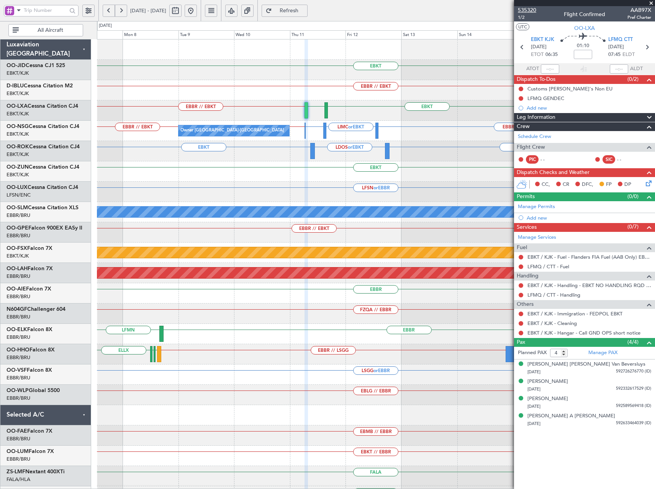
click at [532, 7] on span "535320" at bounding box center [527, 10] width 18 height 8
click at [197, 7] on button at bounding box center [191, 11] width 12 height 12
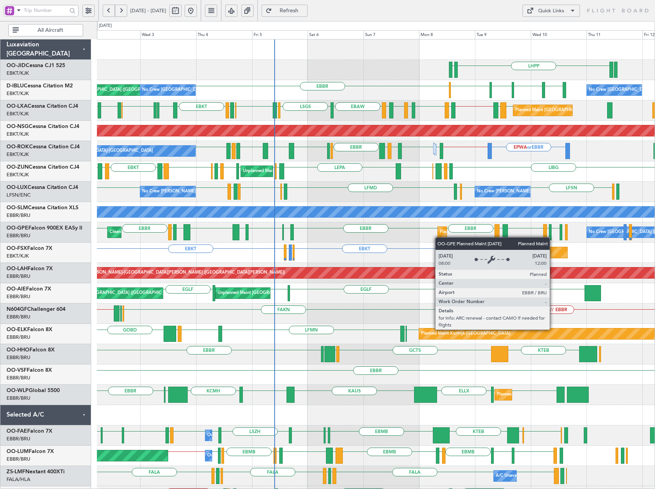
click at [439, 237] on div "EBBR EBBR LHBP EPWA EBBR EVRA EBBR LKTB LZKZ LBSF LFPB LRBS LOWW EBBR Planned M…" at bounding box center [376, 232] width 558 height 20
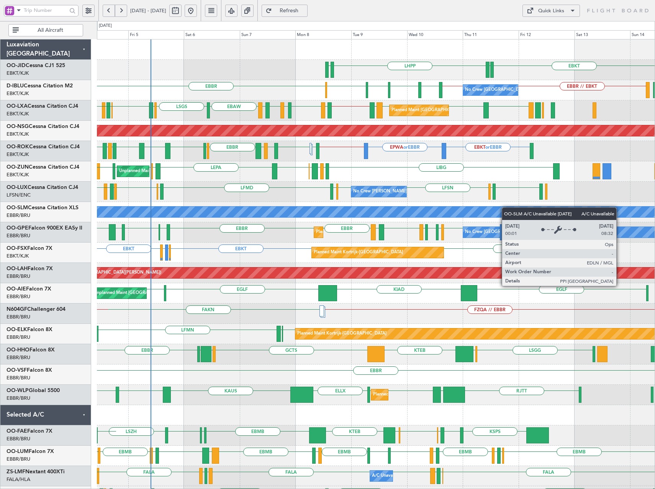
click at [501, 208] on div "EBKT EDDN LHPP EDDN No Crew Brussels (Brussels National) EBBR EBBR // EBKT EBKT…" at bounding box center [376, 313] width 558 height 548
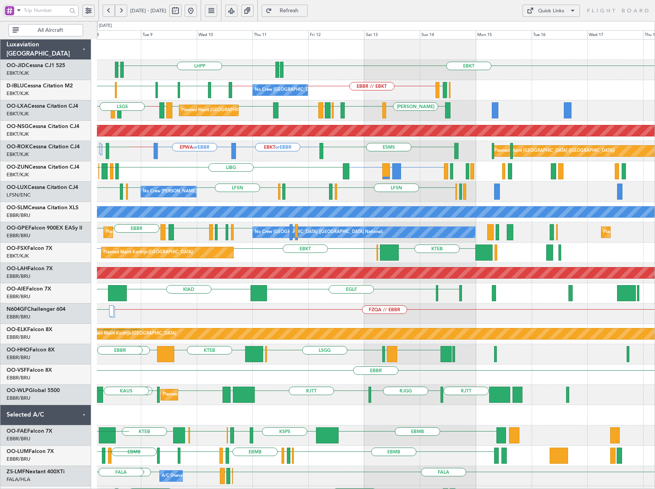
click at [301, 255] on div "EBKT EDDN LHPP EDDN EBBR EBBR // EBKT LFMN EBKT // EBBR LSZH EBKT EGNJ EBKT No …" at bounding box center [376, 303] width 558 height 528
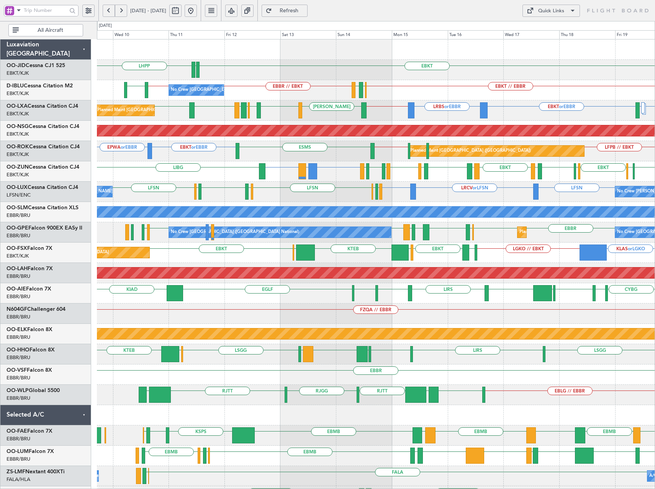
click at [491, 257] on div "Planned Maint Kortrijk-Wevelgem EBKT EBBR KTEB EBKT LSGG LGAV LGKO // EBKT KLAS…" at bounding box center [376, 252] width 558 height 20
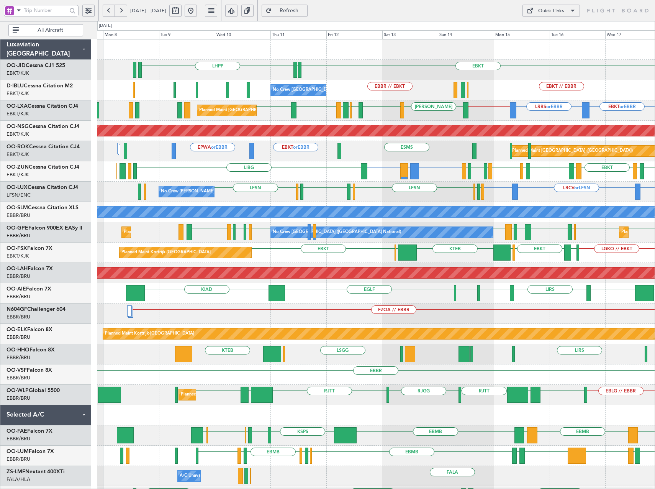
click at [567, 199] on div "No Crew Nancy (Essey) LRCV or LFSN LFSN LFSN EBKT LFMN LFPB LFSN LFMD LSZH LFSN…" at bounding box center [376, 192] width 558 height 20
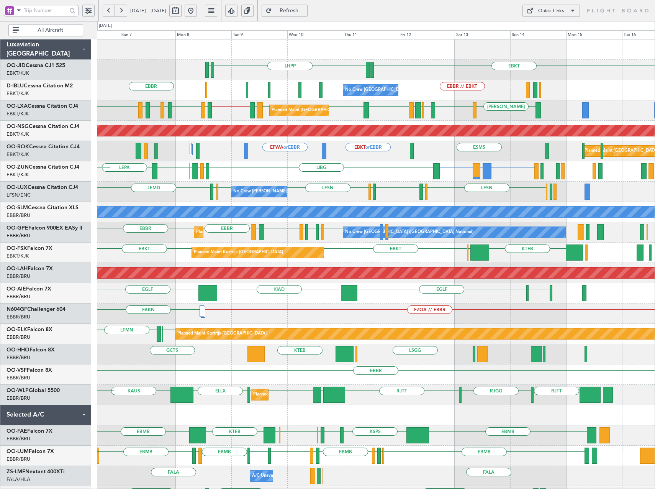
click at [400, 179] on div "EBKT LGAV or EBKT EBKT LEPA LIBG LGAV LIBG EBCI EBKT EBKT LFPB Unplanned Maint …" at bounding box center [376, 171] width 558 height 20
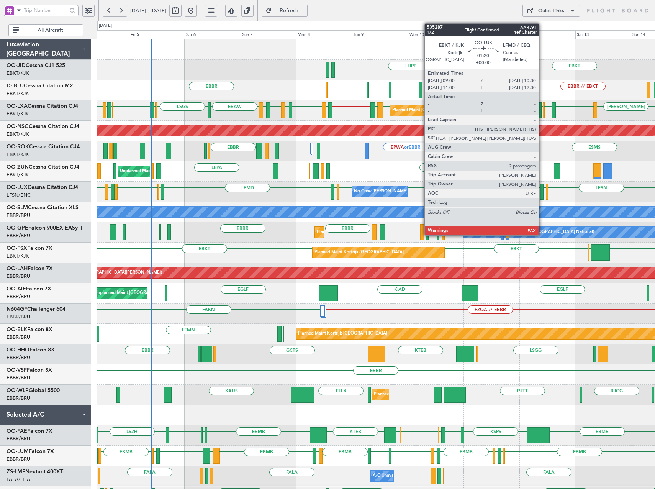
click at [542, 194] on div at bounding box center [542, 191] width 4 height 16
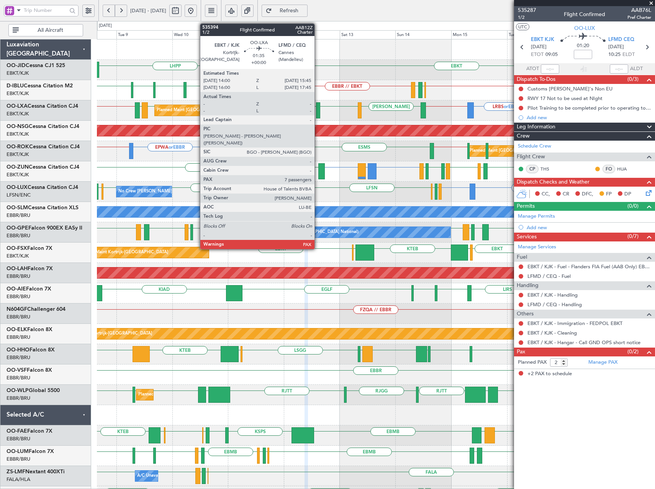
click at [319, 111] on div at bounding box center [318, 110] width 4 height 16
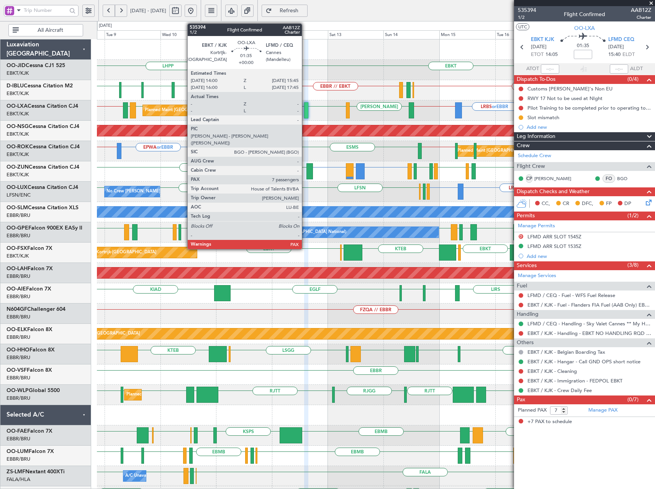
click at [305, 110] on div at bounding box center [306, 110] width 4 height 16
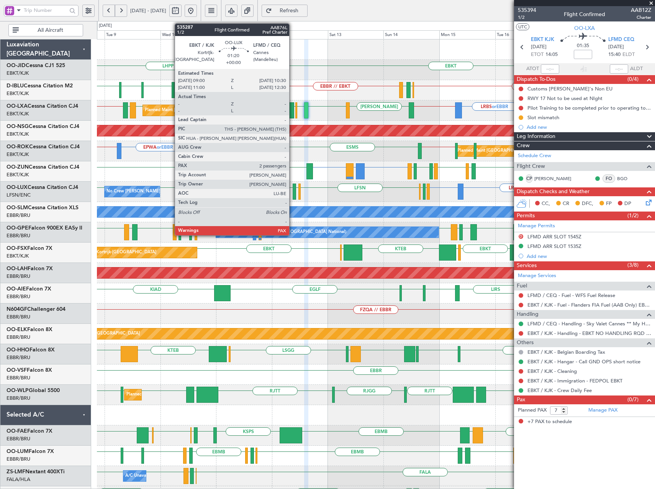
click at [293, 191] on div at bounding box center [295, 191] width 4 height 16
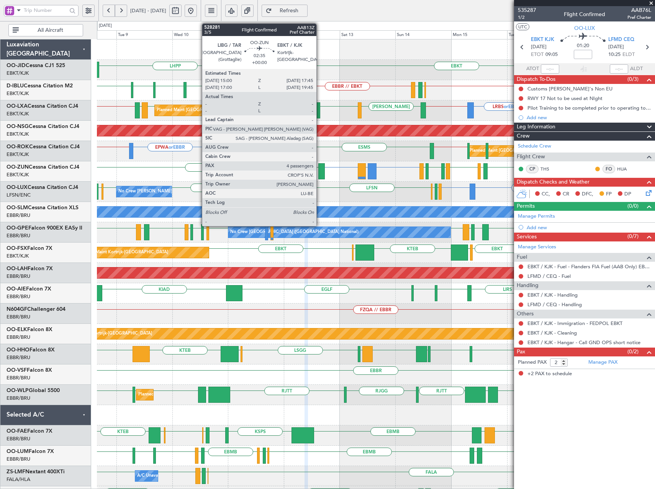
click at [320, 168] on div at bounding box center [321, 171] width 7 height 16
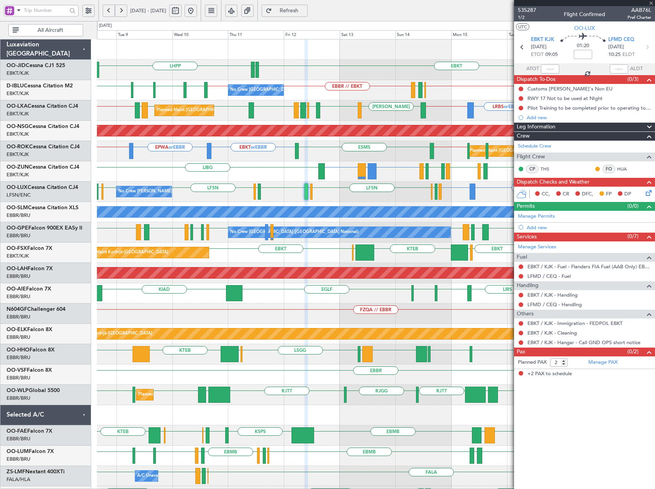
click at [297, 151] on div at bounding box center [297, 151] width 4 height 16
type input "1"
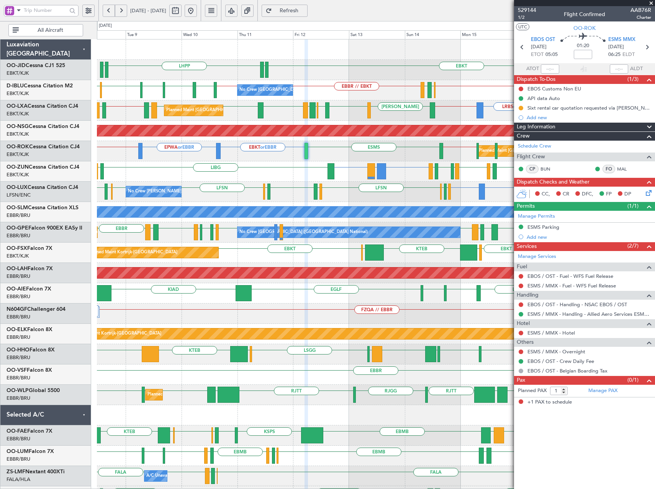
click at [123, 11] on button at bounding box center [121, 11] width 12 height 12
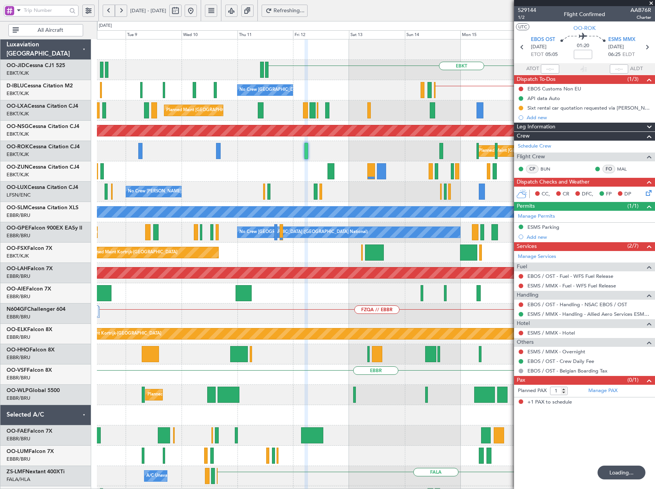
click at [123, 11] on button at bounding box center [121, 11] width 12 height 12
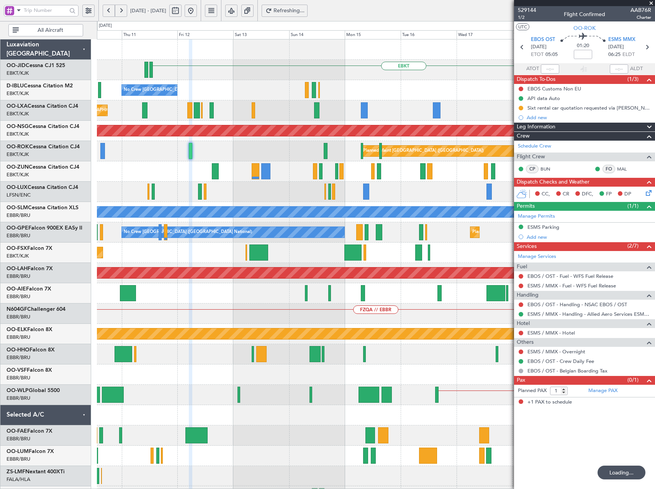
click at [123, 11] on button at bounding box center [121, 11] width 12 height 12
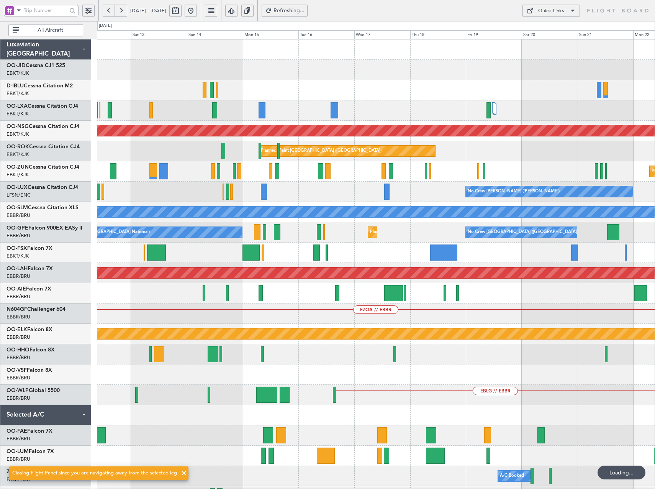
click at [123, 11] on button at bounding box center [121, 11] width 12 height 12
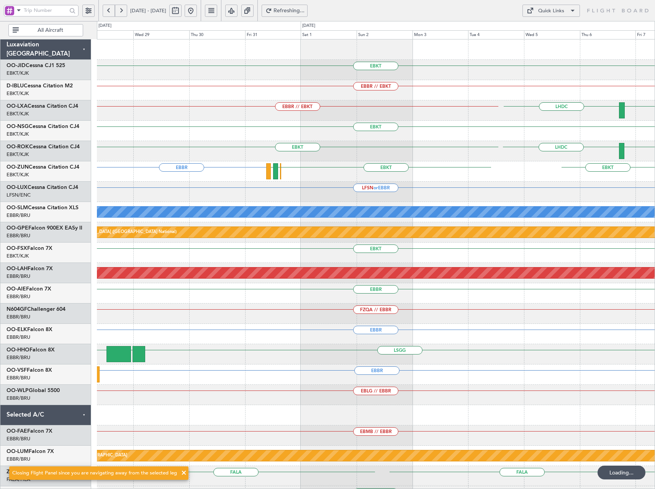
click at [124, 10] on button at bounding box center [121, 11] width 12 height 12
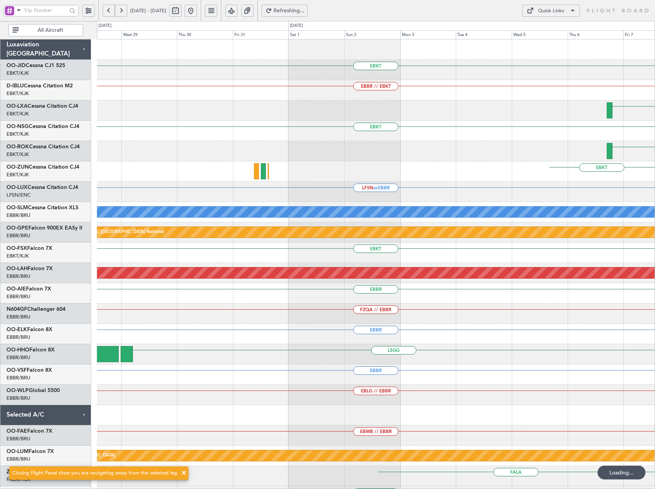
click at [124, 10] on button at bounding box center [121, 11] width 12 height 12
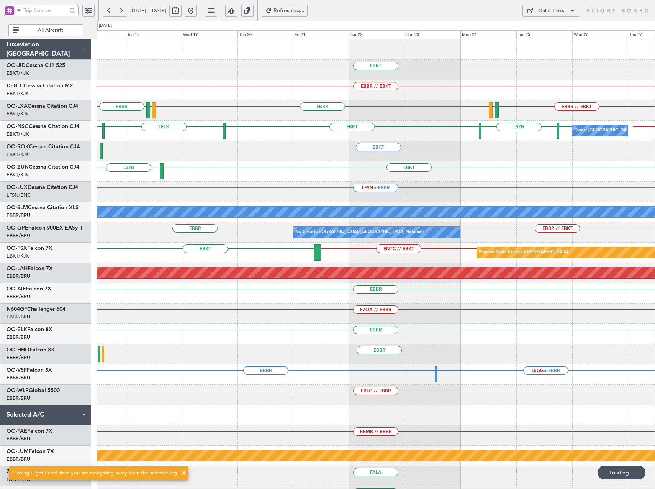
click at [124, 10] on button at bounding box center [121, 11] width 12 height 12
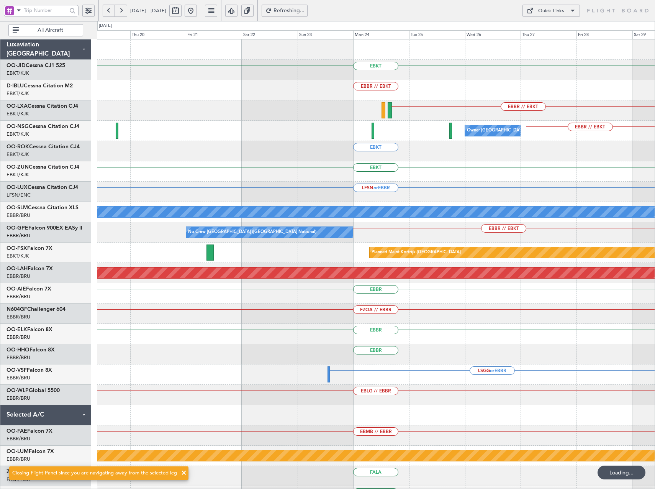
click at [124, 11] on button at bounding box center [121, 11] width 12 height 12
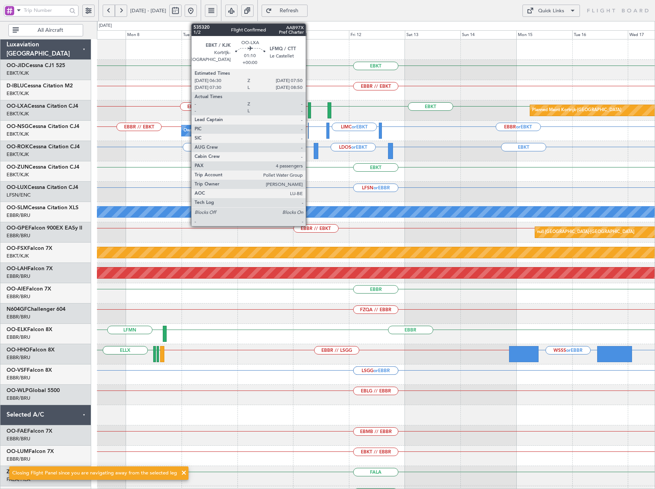
click at [309, 109] on div at bounding box center [309, 110] width 3 height 16
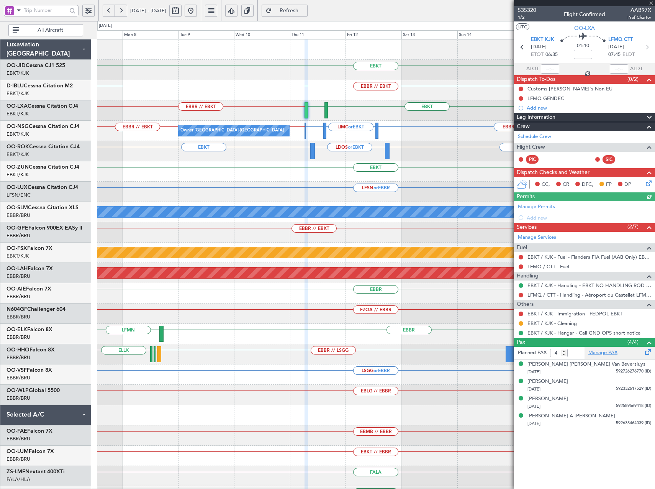
click at [606, 354] on link "Manage PAX" at bounding box center [602, 353] width 29 height 8
click at [532, 9] on span "535320" at bounding box center [527, 10] width 18 height 8
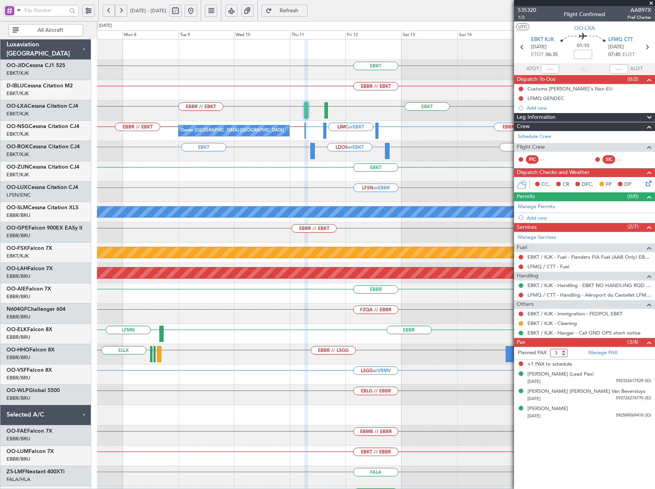
type input "3"
click at [563, 355] on input "3" at bounding box center [559, 353] width 18 height 8
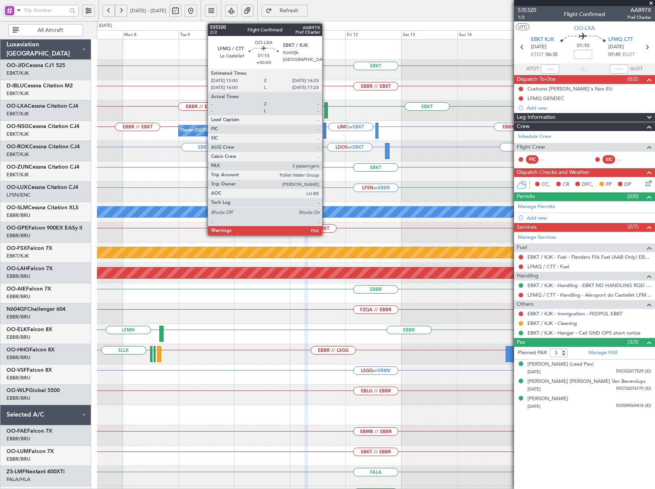
click at [326, 113] on div at bounding box center [325, 110] width 3 height 16
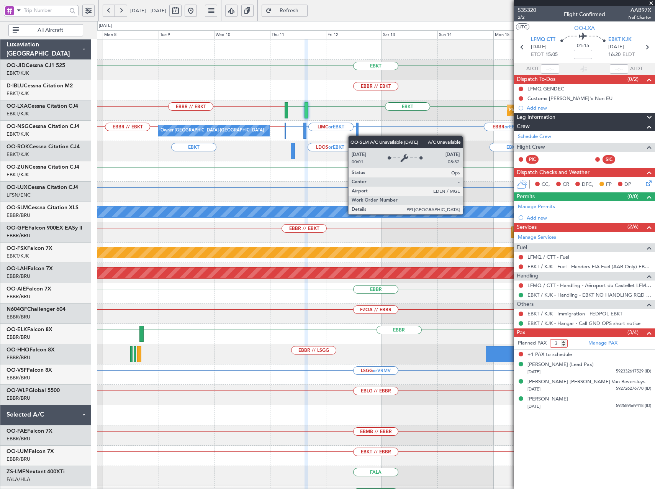
type input "3"
click at [565, 345] on input "3" at bounding box center [559, 343] width 18 height 8
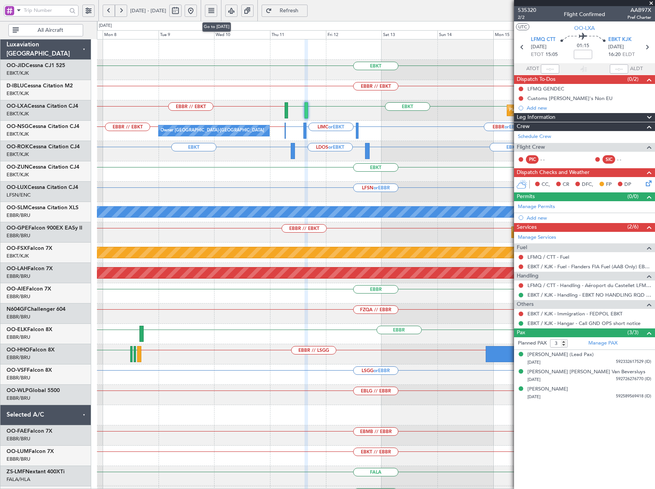
click at [197, 10] on button at bounding box center [191, 11] width 12 height 12
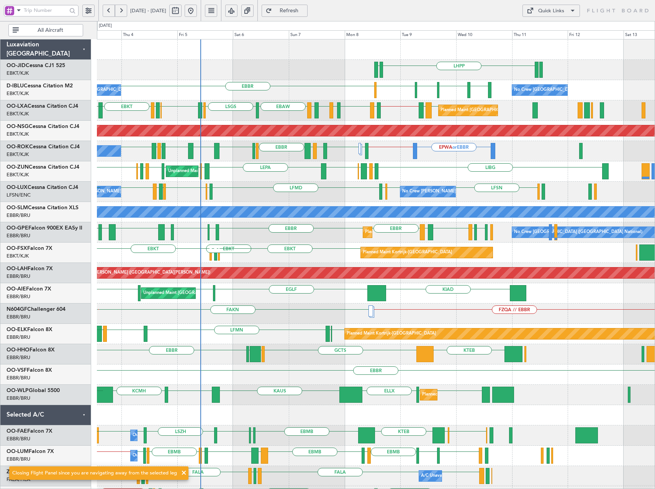
click at [378, 225] on div "LHPP EDDN [GEOGRAPHIC_DATA] [GEOGRAPHIC_DATA] EBKT [GEOGRAPHIC_DATA] EBKT No Cr…" at bounding box center [376, 313] width 558 height 548
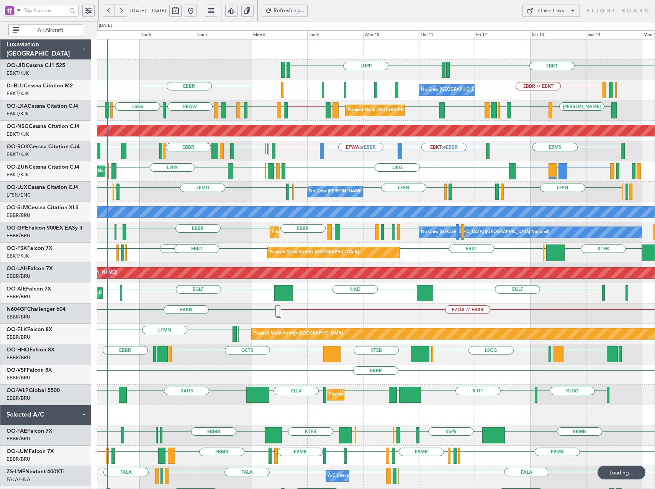
click at [410, 257] on div "EBKT EDDN LHPP EDDN No Crew [GEOGRAPHIC_DATA] (Brussels National) EBBR // EBKT …" at bounding box center [376, 313] width 558 height 548
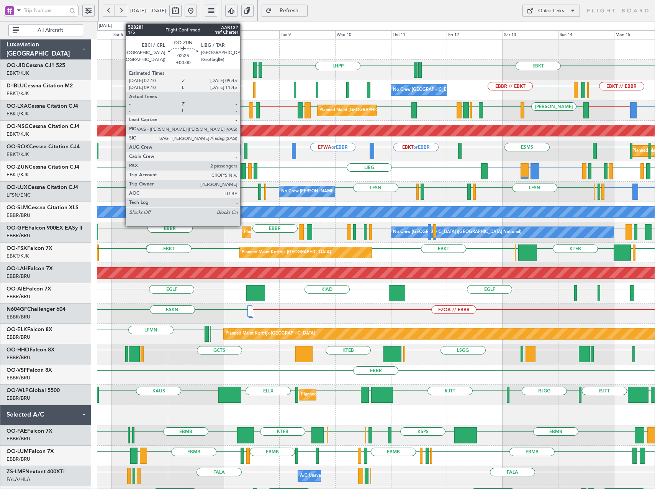
click at [244, 174] on div at bounding box center [243, 171] width 6 height 16
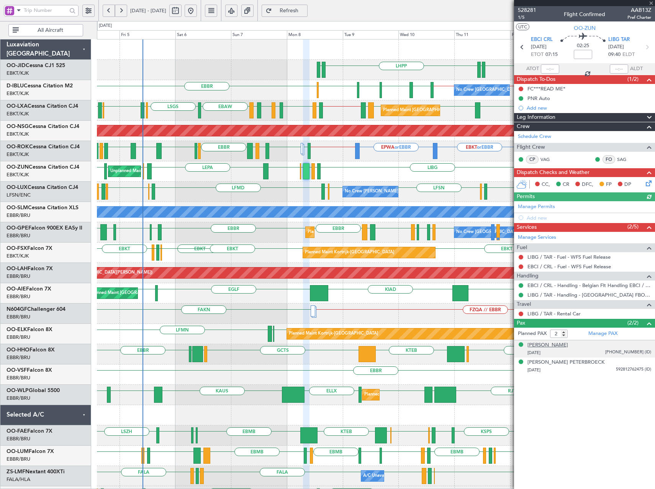
click at [568, 345] on div "[PERSON_NAME]" at bounding box center [547, 345] width 41 height 8
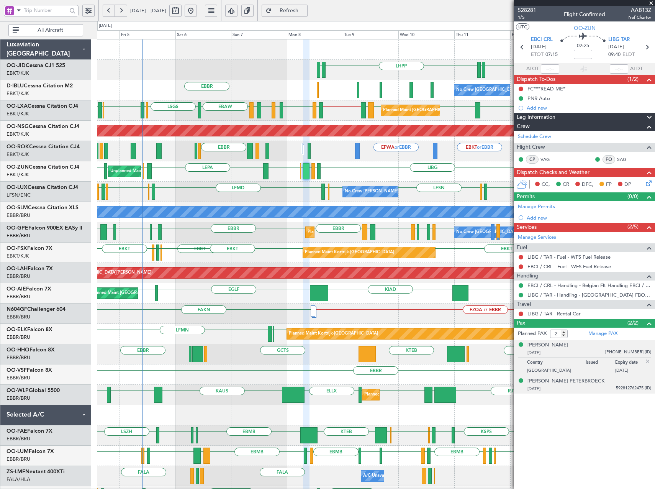
click at [562, 381] on div "[PERSON_NAME] PETERBROECK" at bounding box center [565, 381] width 77 height 8
click at [647, 378] on img at bounding box center [647, 378] width 7 height 7
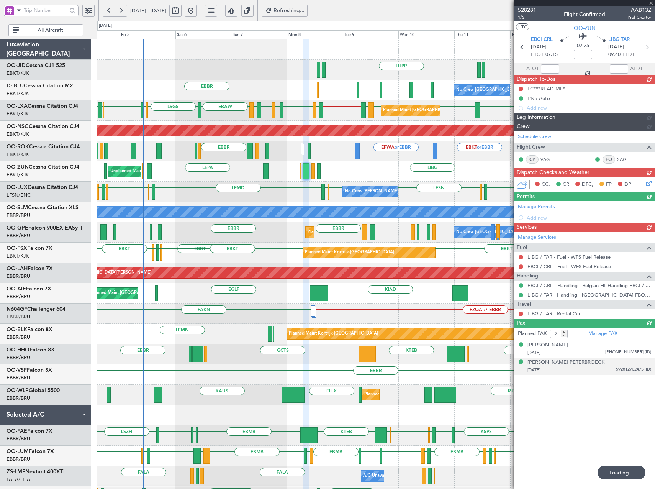
click at [305, 11] on span "Refreshing..." at bounding box center [288, 10] width 31 height 5
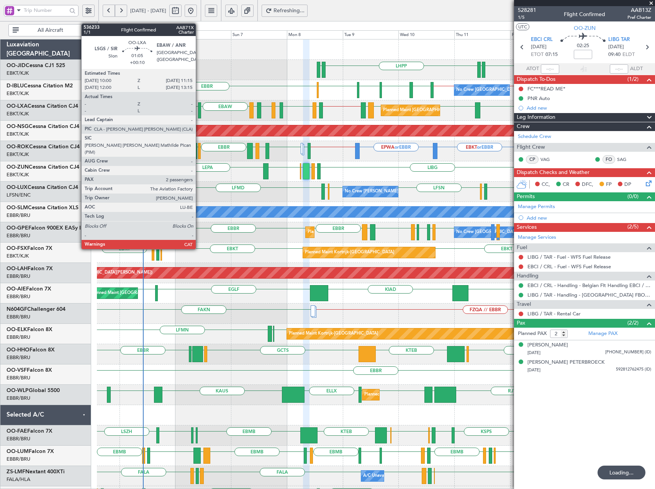
click at [199, 112] on div at bounding box center [199, 110] width 3 height 16
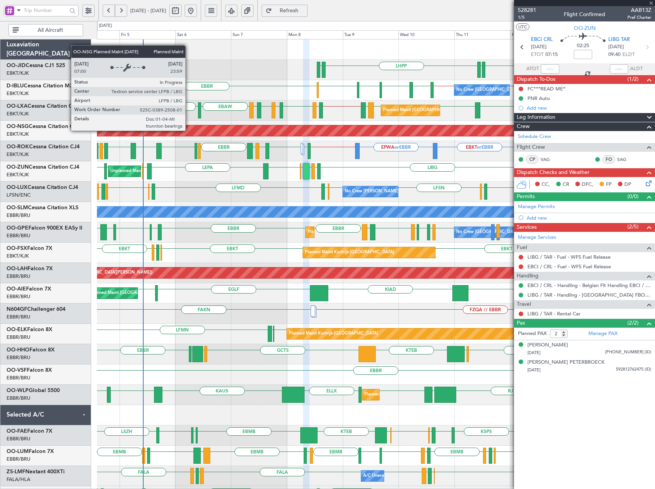
type input "+00:10"
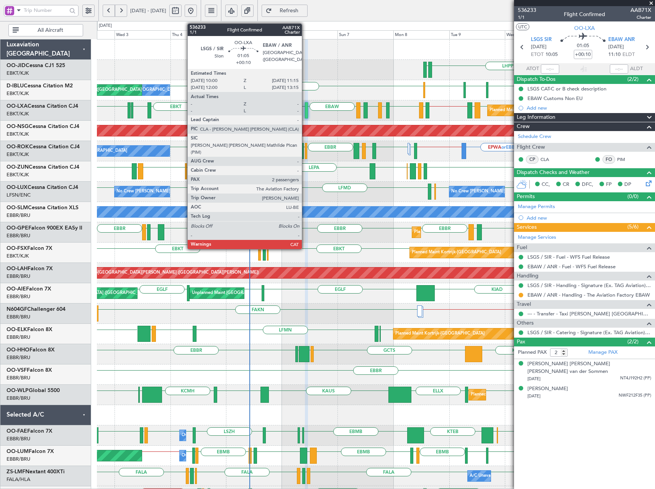
click at [305, 110] on div at bounding box center [306, 110] width 3 height 16
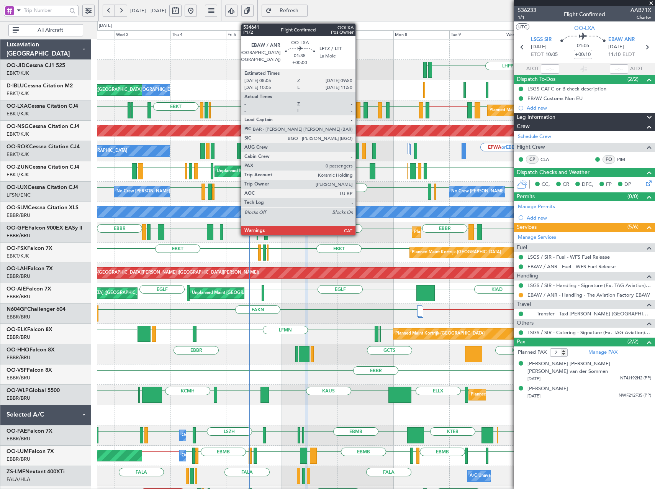
click at [359, 116] on div at bounding box center [358, 110] width 4 height 16
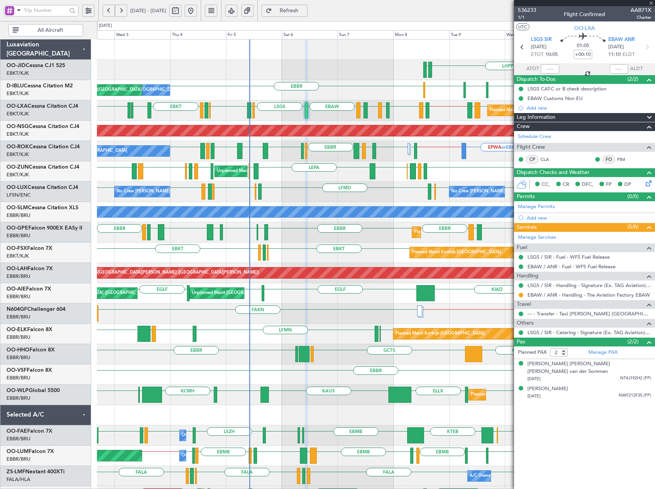
type input "0"
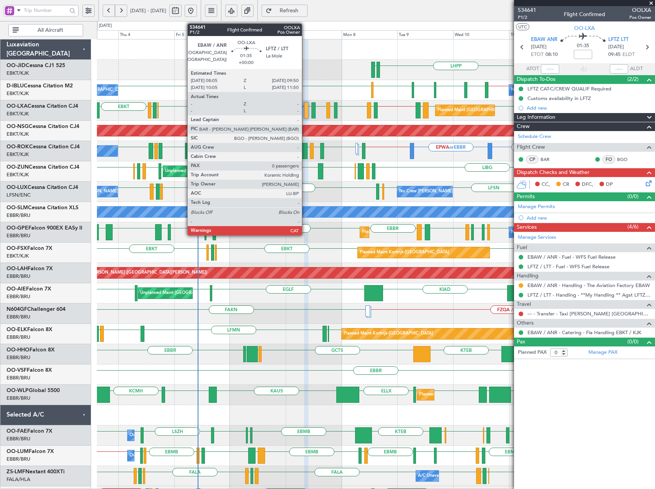
click at [305, 109] on div at bounding box center [306, 110] width 4 height 16
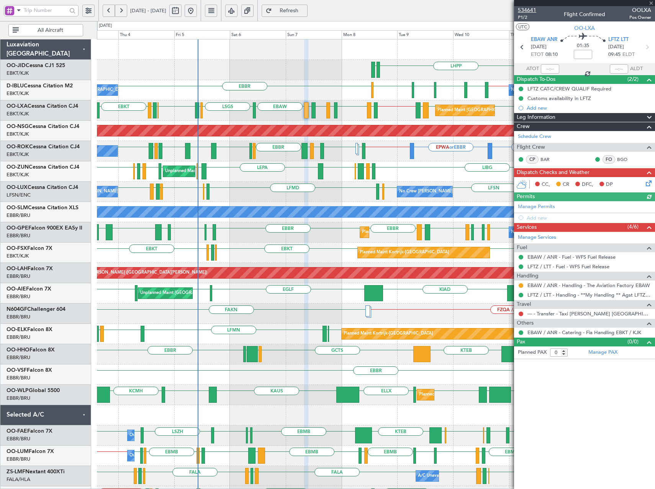
click at [530, 9] on span "534641" at bounding box center [527, 10] width 18 height 8
drag, startPoint x: 653, startPoint y: 5, endPoint x: 641, endPoint y: 7, distance: 11.6
click at [653, 5] on span at bounding box center [651, 3] width 8 height 7
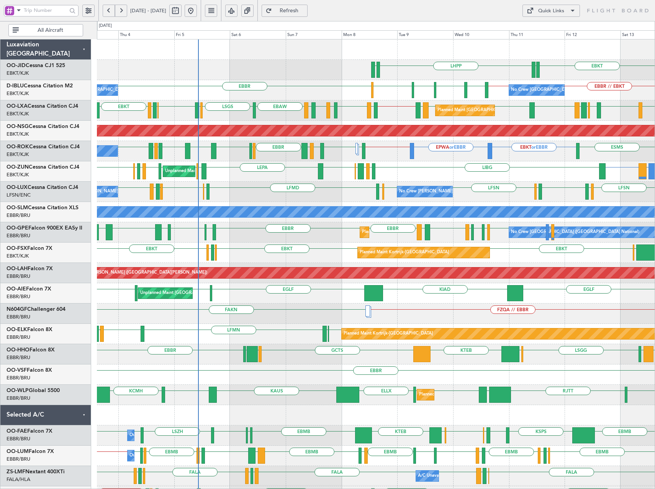
click at [576, 9] on span at bounding box center [572, 10] width 9 height 9
click at [544, 52] on button "Crew Board" at bounding box center [550, 47] width 57 height 18
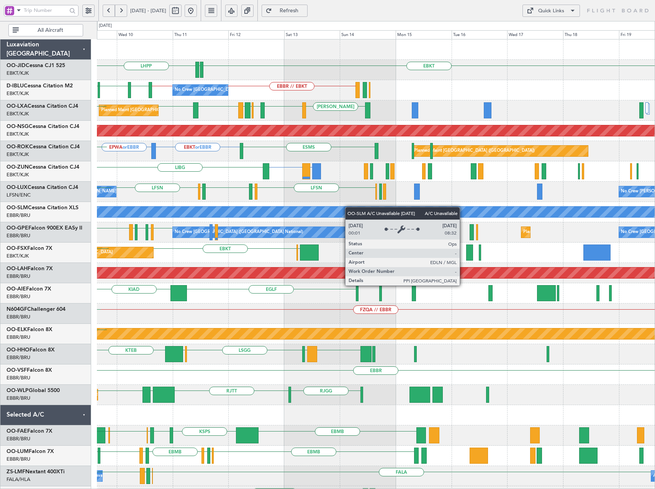
click at [192, 211] on div "EBKT EDDN LHPP EDDN EBBR // EBKT EBKT // EBBR [GEOGRAPHIC_DATA] EBKT [GEOGRAPHI…" at bounding box center [376, 313] width 558 height 548
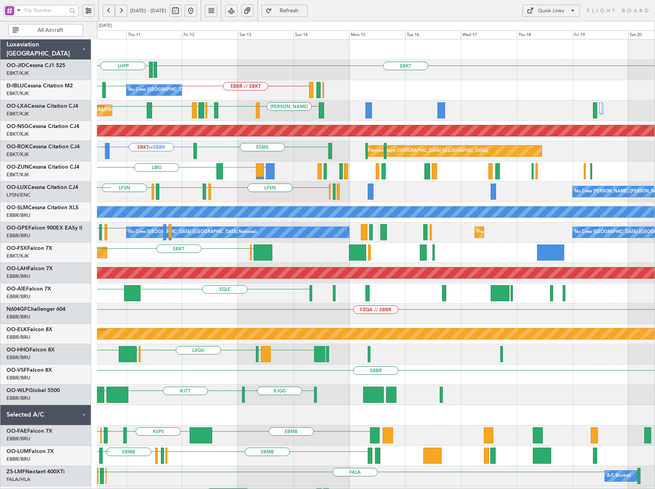
click at [380, 215] on div "EBKT EDDN LHPP EDDN EBBR // EBKT EBKT // EBBR [GEOGRAPHIC_DATA] No Crew [GEOGRA…" at bounding box center [376, 313] width 558 height 548
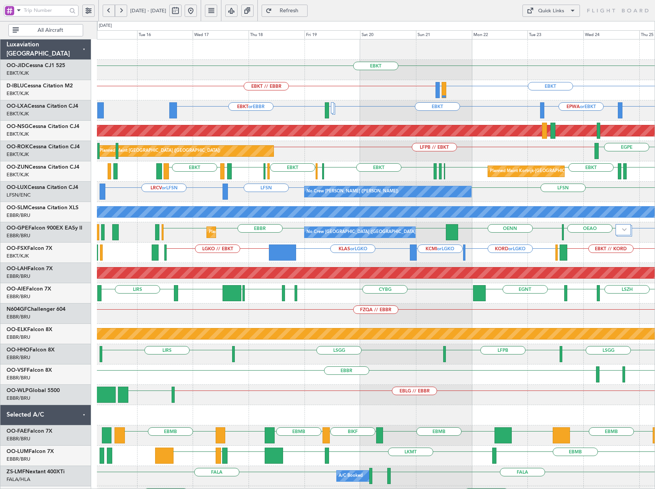
click at [365, 176] on div "EBKT LFPG LFMN EBKT EDDF EBKT [GEOGRAPHIC_DATA] EBKT LFMD EBKT Planned Maint [G…" at bounding box center [376, 171] width 558 height 20
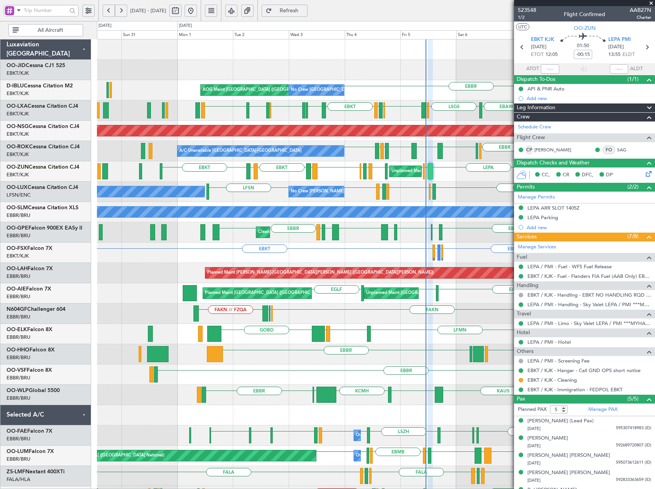
click at [365, 143] on div "LHPP EDDN Planned Maint Kortrijk-Wevelgem EDDN EBKT AOG Maint Kortrijk-Wevelgem…" at bounding box center [376, 313] width 558 height 548
click at [649, 3] on span at bounding box center [651, 3] width 8 height 7
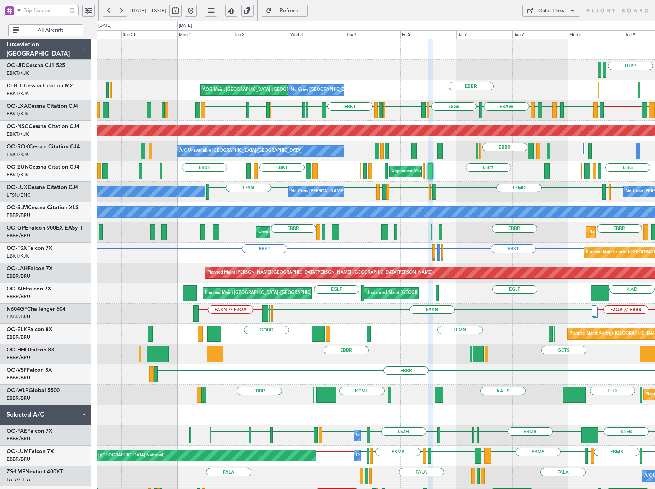
type input "0"
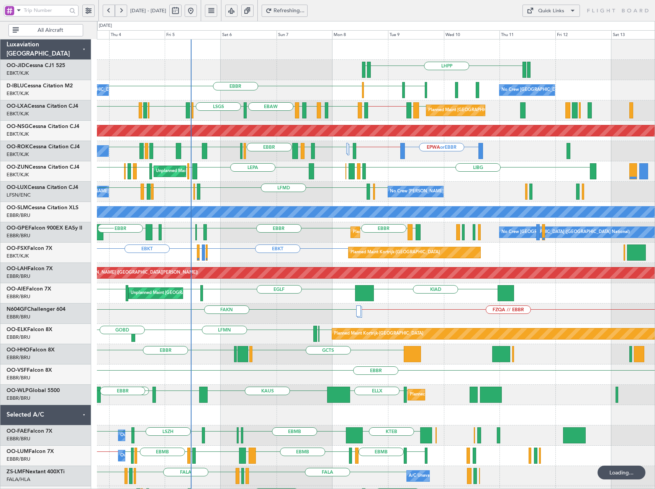
click at [252, 229] on div "LHPP EDDN EGNJ EBKT EBBR No Crew Brussels (Brussels National) No Crew Brussels …" at bounding box center [376, 313] width 558 height 548
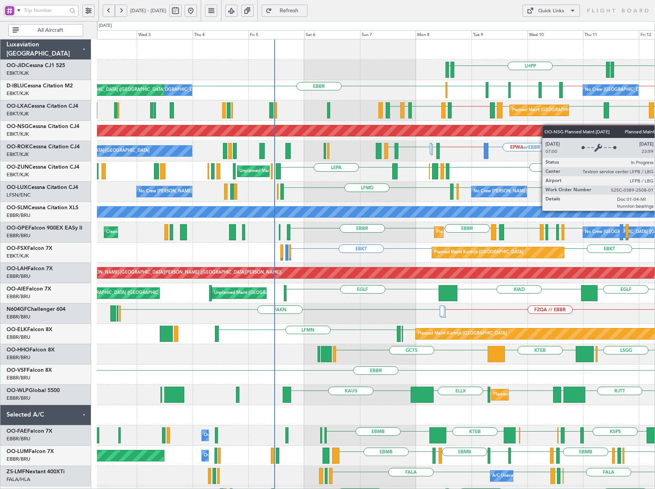
click at [508, 130] on div "LHPP EDDN EDDN EBKT EBBR EBKT // EBBR LSZH EBKT EGNJ EBKT No Crew Brussels (Bru…" at bounding box center [376, 303] width 558 height 528
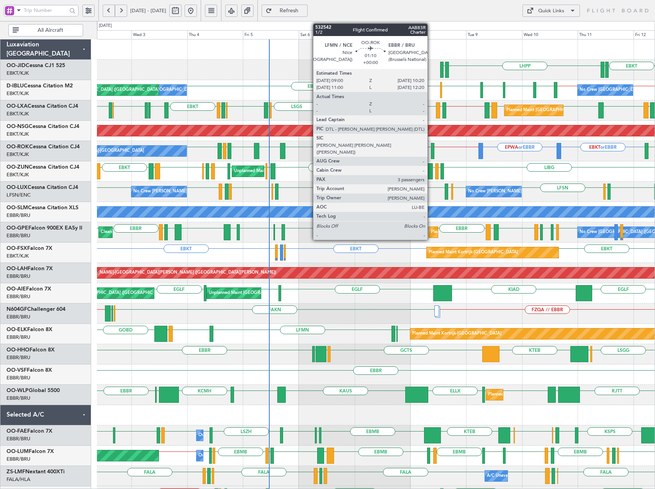
click at [431, 150] on div at bounding box center [432, 151] width 3 height 16
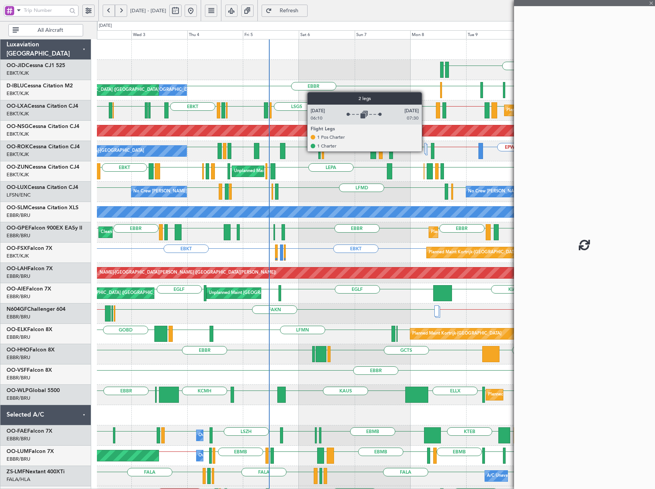
click at [426, 151] on div at bounding box center [425, 148] width 2 height 11
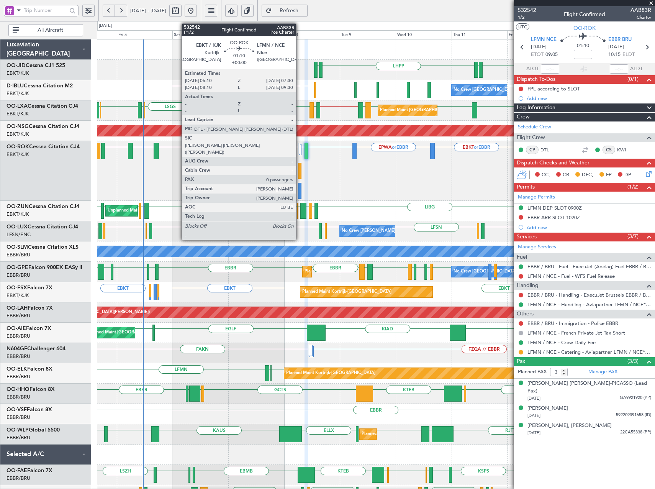
click at [300, 170] on div at bounding box center [299, 171] width 3 height 16
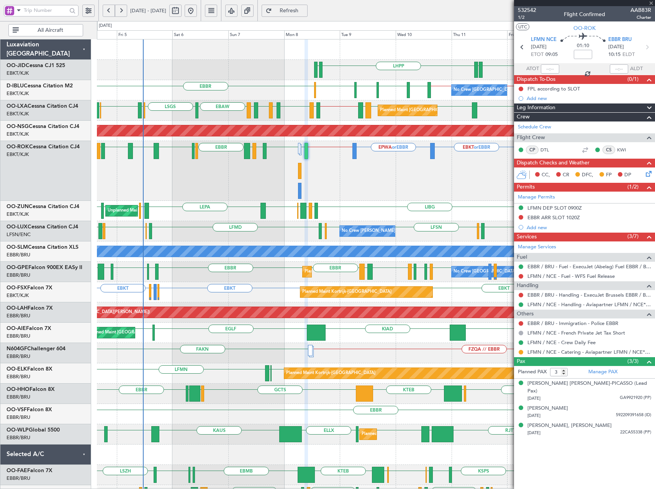
type input "0"
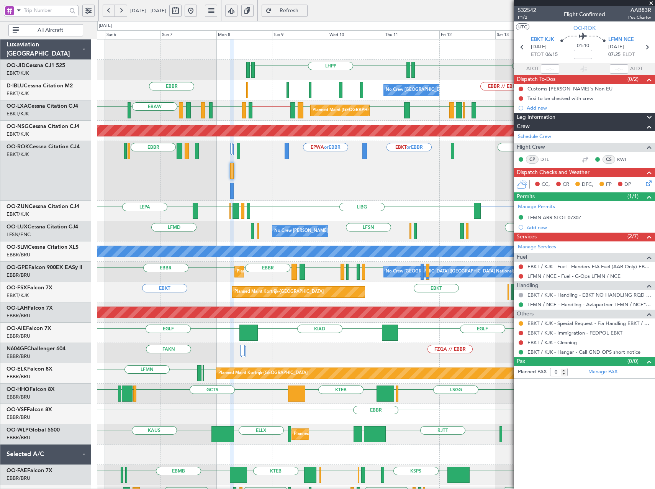
click at [366, 172] on div "EBKT or EBBR EPWA or EBBR EBBR // EBKT ESMS EBBR LSZB EBKT LFMN EBKT LFMQ LIRN …" at bounding box center [376, 171] width 558 height 60
click at [562, 324] on link "EBKT / KJK - Special Request - Fia Handling EBKT / KJK" at bounding box center [589, 323] width 124 height 7
